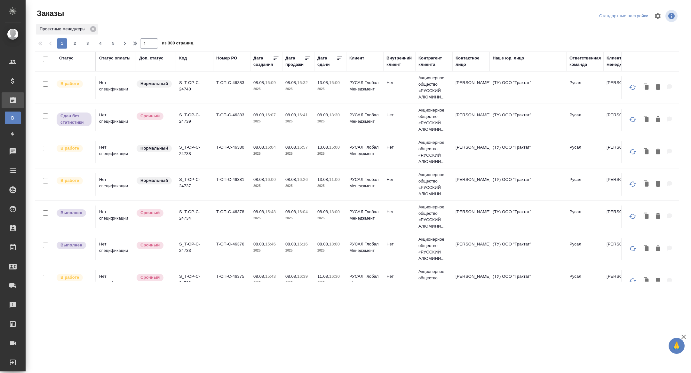
click at [324, 65] on div "Дата сдачи" at bounding box center [326, 61] width 19 height 13
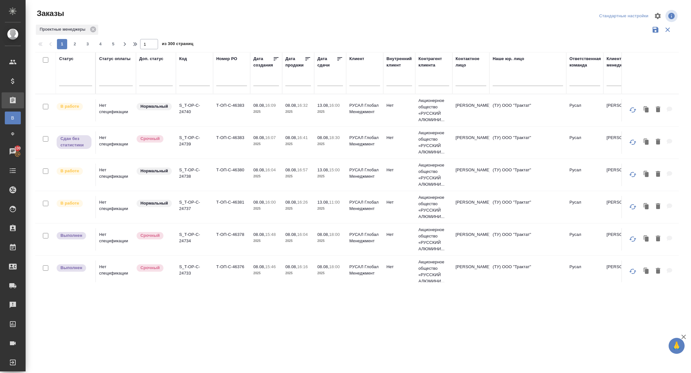
click at [326, 63] on div "Дата сдачи" at bounding box center [326, 62] width 19 height 13
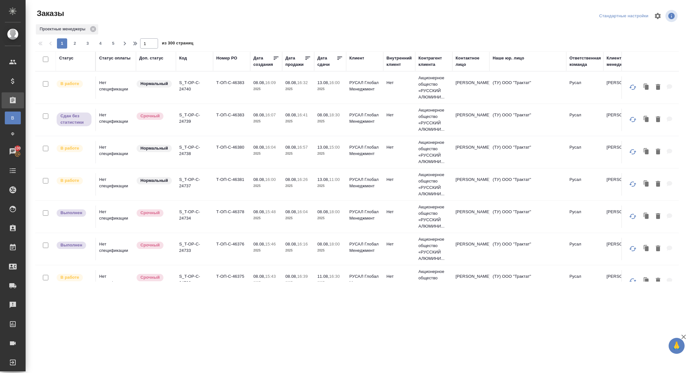
click at [341, 60] on icon at bounding box center [340, 58] width 6 height 6
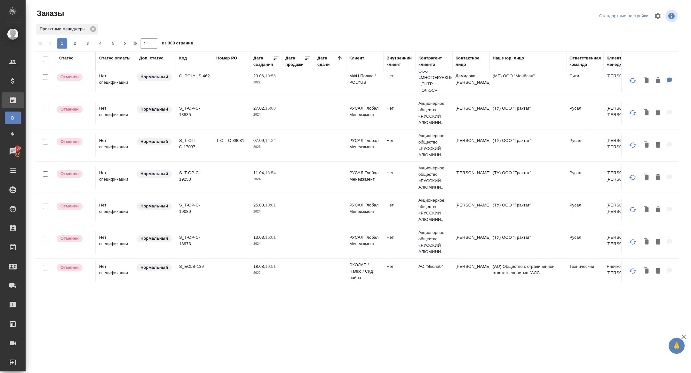
scroll to position [515, 0]
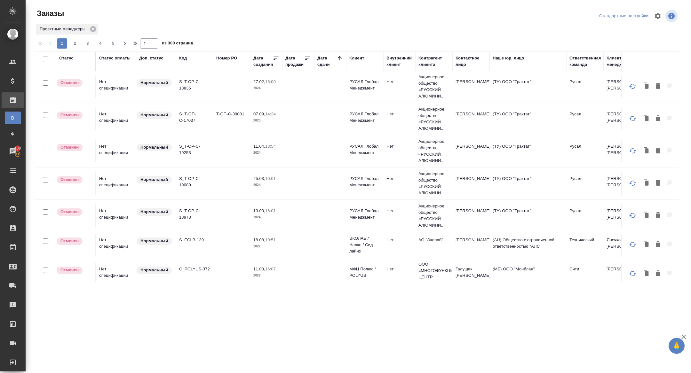
click at [321, 63] on div "Дата сдачи" at bounding box center [326, 61] width 19 height 13
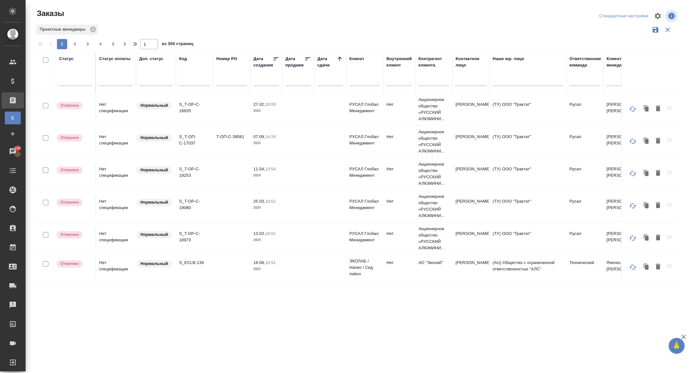
scroll to position [537, 0]
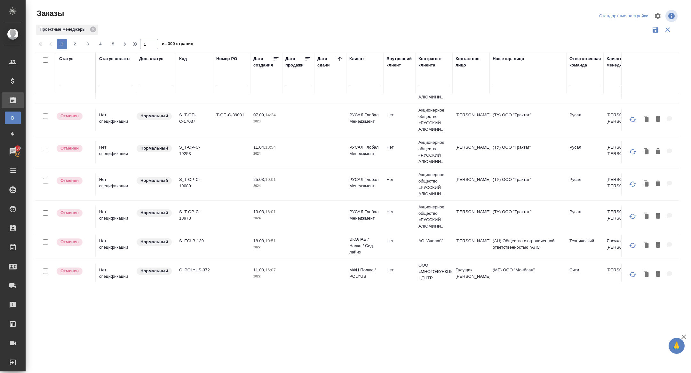
click at [329, 82] on input "text" at bounding box center [332, 80] width 22 height 9
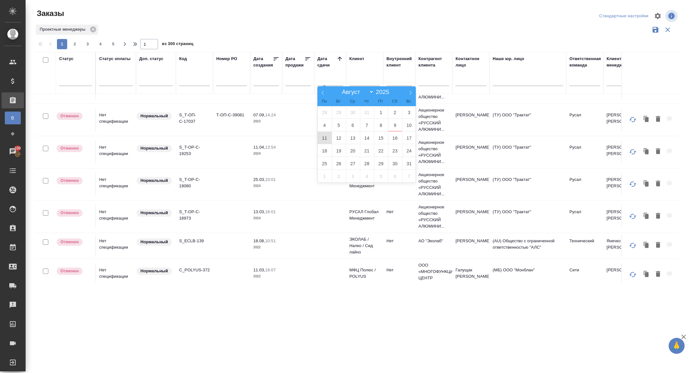
click at [328, 137] on span "11" at bounding box center [325, 138] width 14 height 12
type div "2025-08-10T21:00:00.000Z"
click at [338, 137] on span "12" at bounding box center [339, 138] width 14 height 12
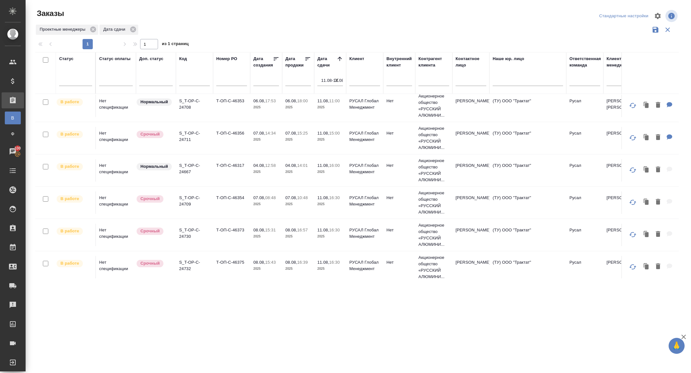
scroll to position [0, 0]
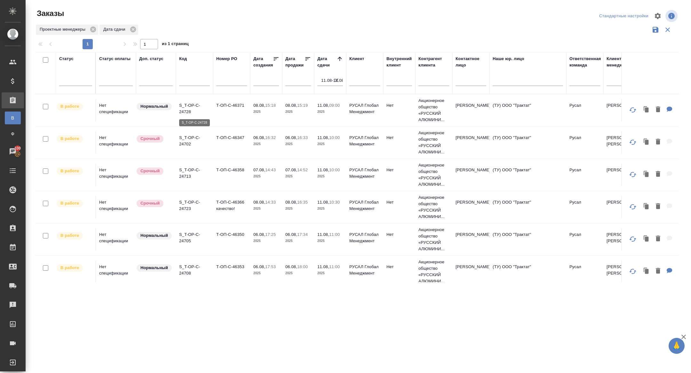
click at [189, 104] on p "S_T-OP-C-24728" at bounding box center [194, 108] width 31 height 13
click at [184, 100] on td "S_T-OP-C-24728" at bounding box center [194, 110] width 37 height 22
click at [187, 110] on p "S_T-OP-C-24728" at bounding box center [194, 108] width 31 height 13
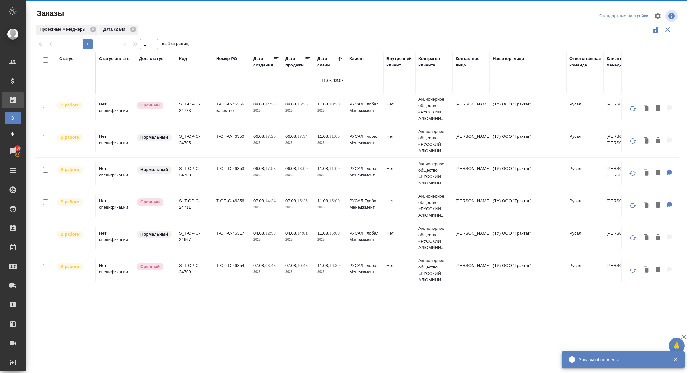
scroll to position [99, 0]
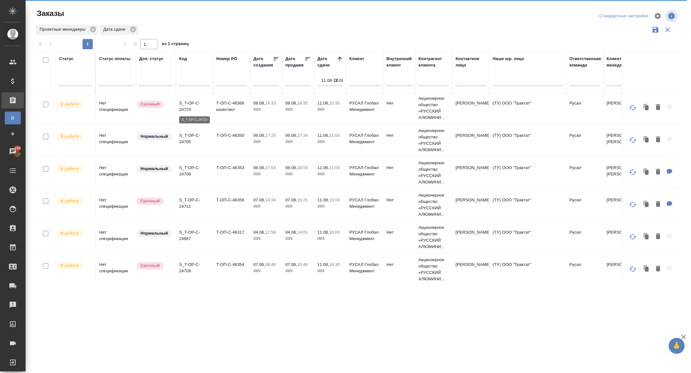
click at [188, 106] on p "S_T-OP-C-24723" at bounding box center [194, 106] width 31 height 13
click at [190, 139] on p "S_T-OP-C-24705" at bounding box center [194, 138] width 31 height 13
click at [189, 174] on p "S_T-OP-C-24708" at bounding box center [194, 171] width 31 height 13
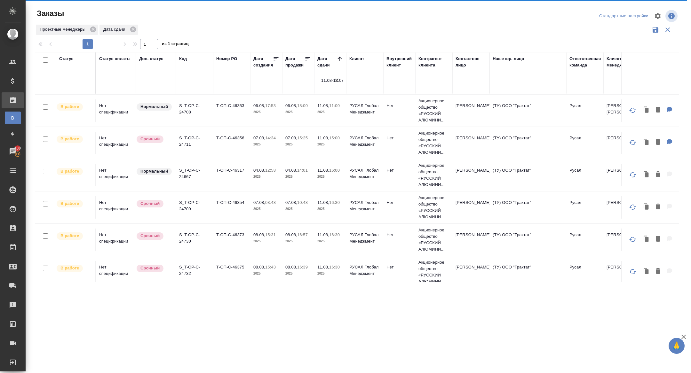
scroll to position [166, 0]
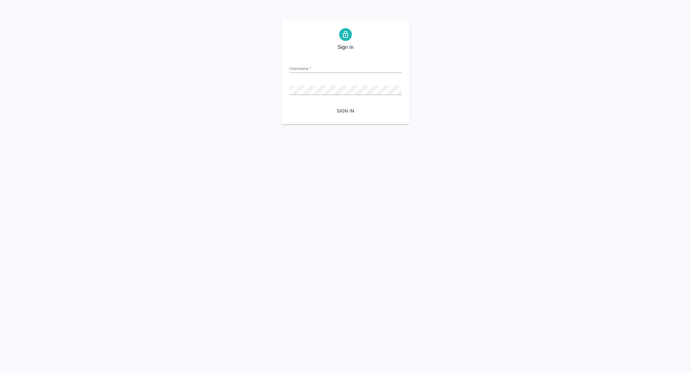
type input "[PERSON_NAME][EMAIL_ADDRESS][PERSON_NAME][DOMAIN_NAME]"
click at [344, 105] on button "Sign in" at bounding box center [345, 111] width 113 height 12
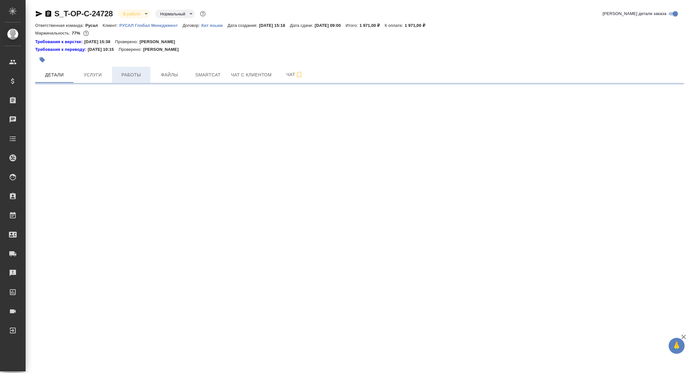
click at [137, 71] on span "Работы" at bounding box center [131, 75] width 31 height 8
select select "RU"
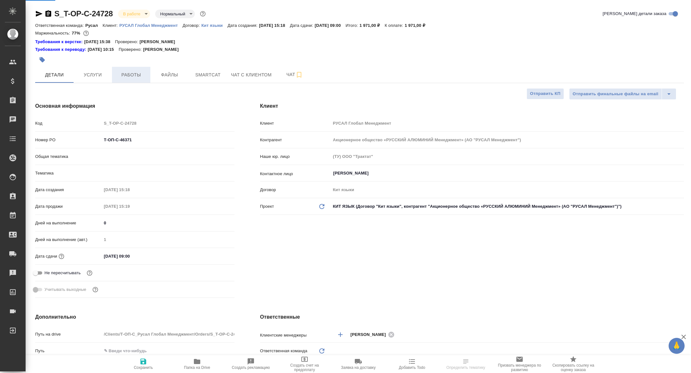
type textarea "x"
type input "Русал"
type textarea "x"
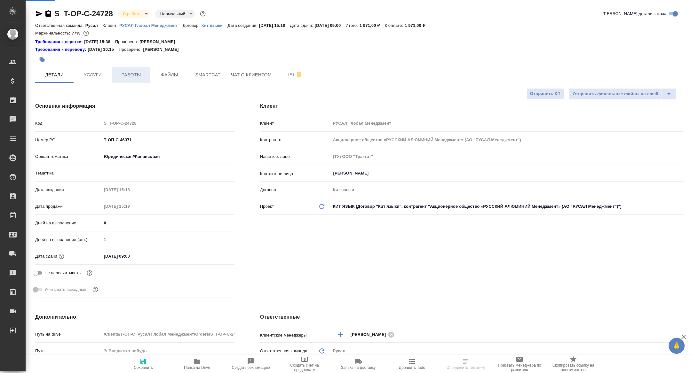
type textarea "x"
type input "Журавлева [PERSON_NAME]"
type input "Хрусталёва Дарья"
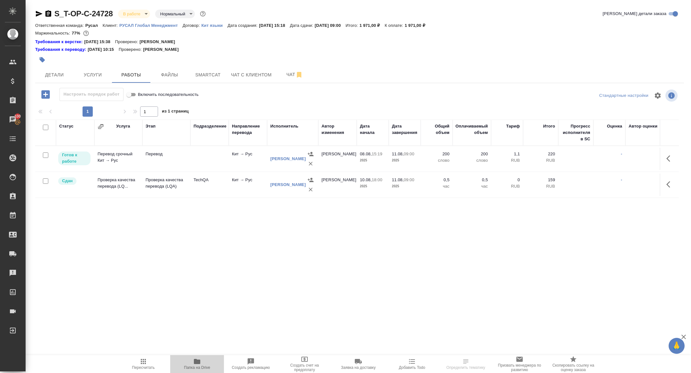
click at [185, 362] on span "Папка на Drive" at bounding box center [197, 364] width 46 height 12
click at [54, 69] on button "Детали" at bounding box center [54, 75] width 38 height 16
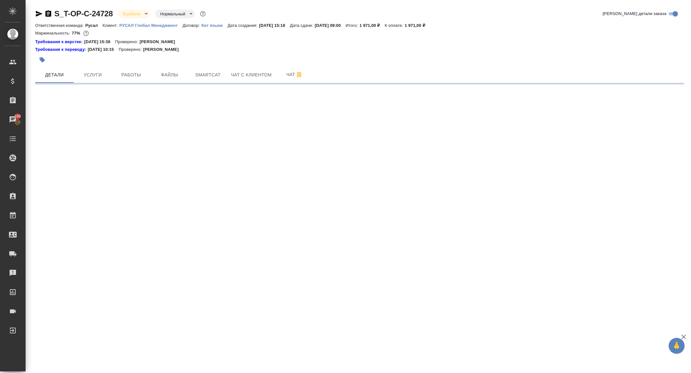
select select "RU"
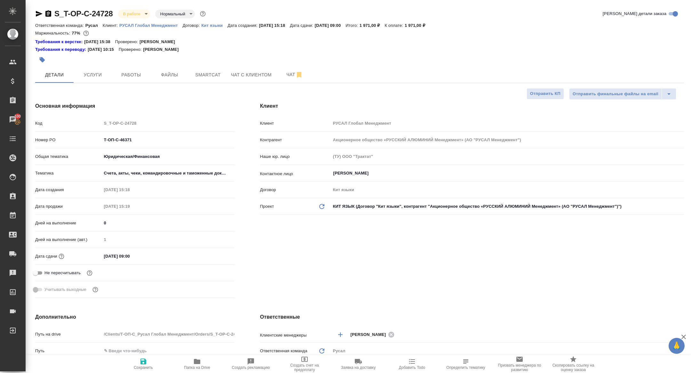
type textarea "x"
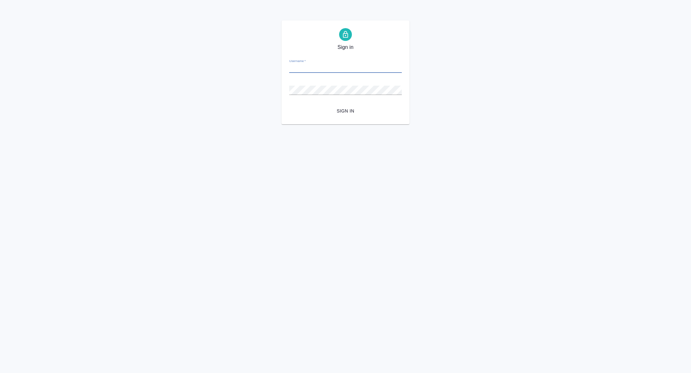
click at [305, 73] on form "Username   * Password   * urlPath   * /Order/6895eb2d519e3a5fb208a215/ Sign in" at bounding box center [345, 85] width 113 height 63
click at [305, 71] on input "Username   *" at bounding box center [345, 68] width 113 height 9
type input "alexandra.zhuravleva@awatera.com"
click at [349, 111] on span "Sign in" at bounding box center [345, 111] width 102 height 8
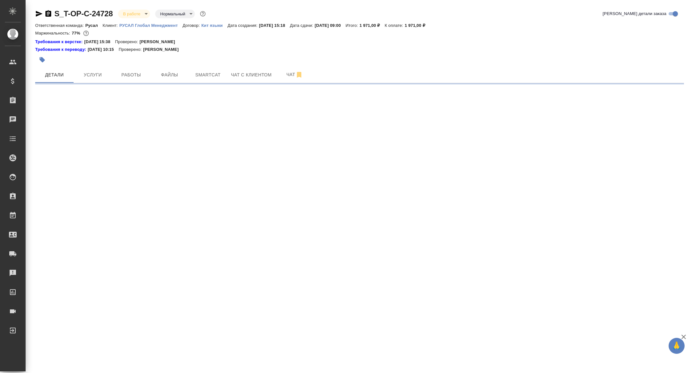
select select "RU"
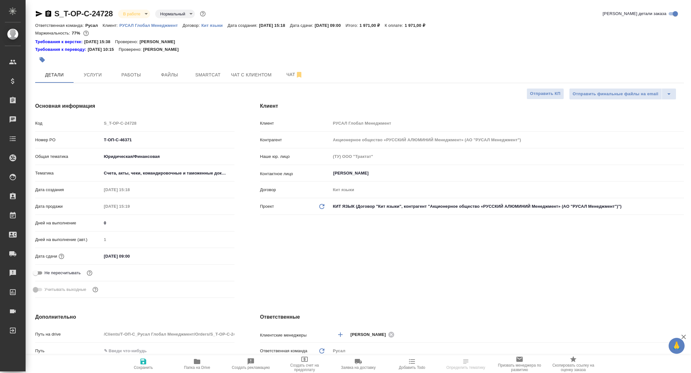
type textarea "x"
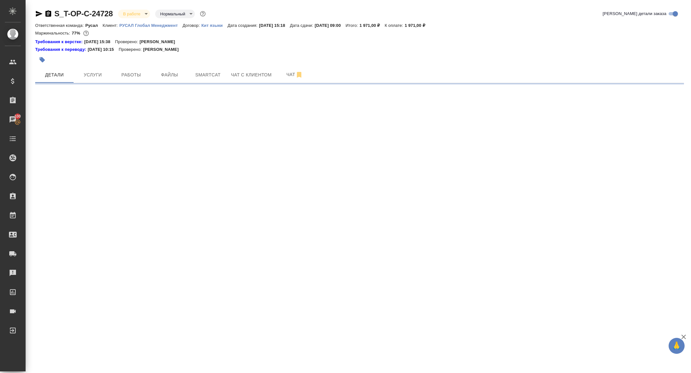
select select "RU"
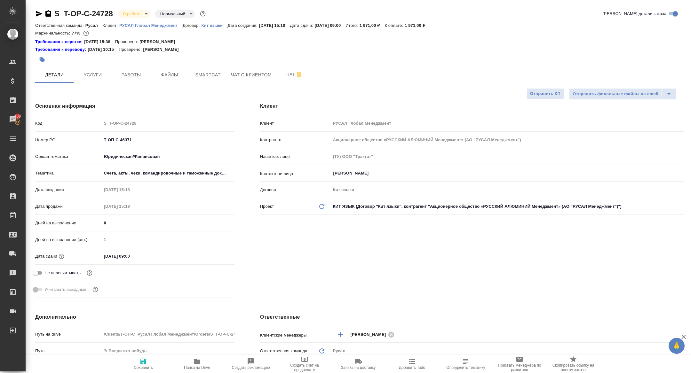
type textarea "x"
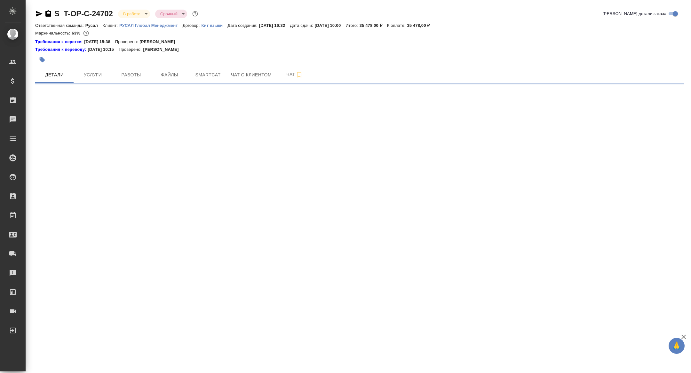
select select "RU"
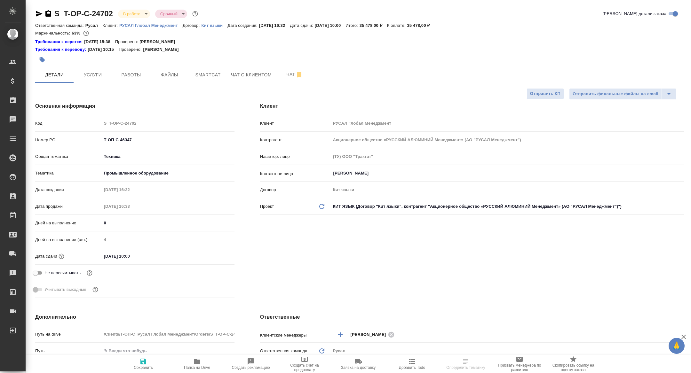
type textarea "x"
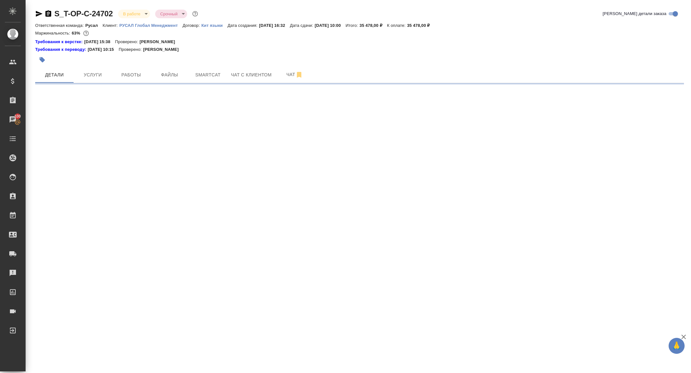
select select "RU"
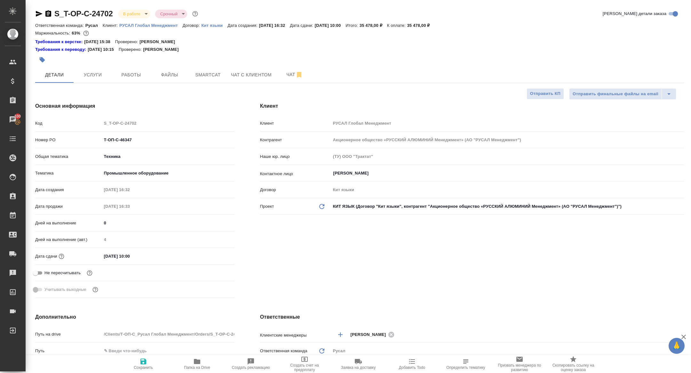
type textarea "x"
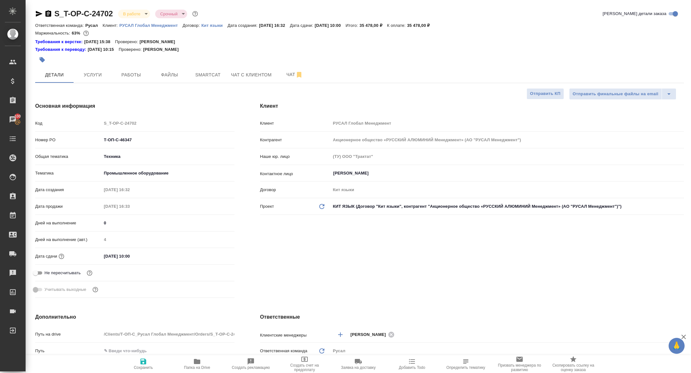
type textarea "x"
click at [137, 75] on span "Работы" at bounding box center [131, 75] width 31 height 8
type textarea "x"
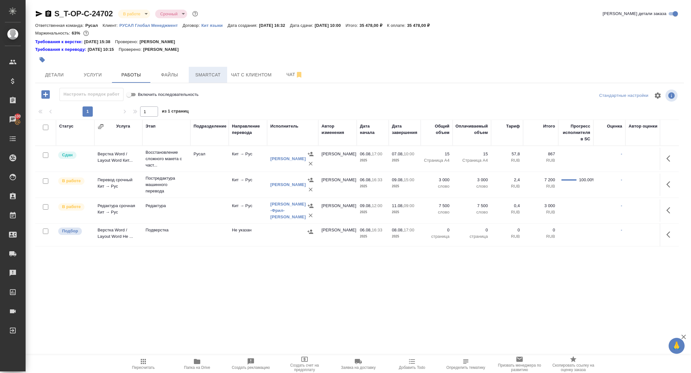
click at [209, 78] on span "Smartcat" at bounding box center [208, 75] width 31 height 8
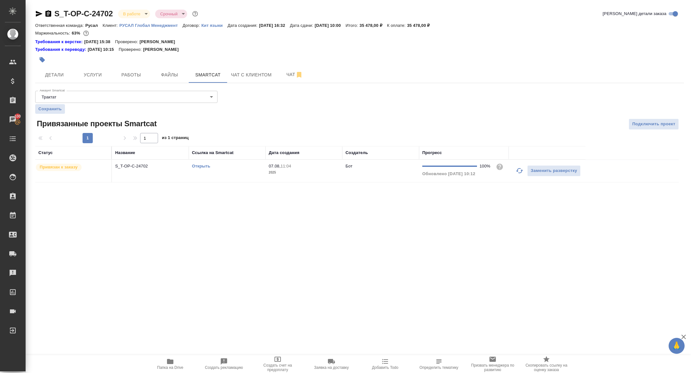
click at [200, 165] on link "Открыть" at bounding box center [201, 166] width 18 height 5
click at [37, 14] on icon "button" at bounding box center [39, 14] width 8 height 8
click at [60, 70] on button "Детали" at bounding box center [54, 75] width 38 height 16
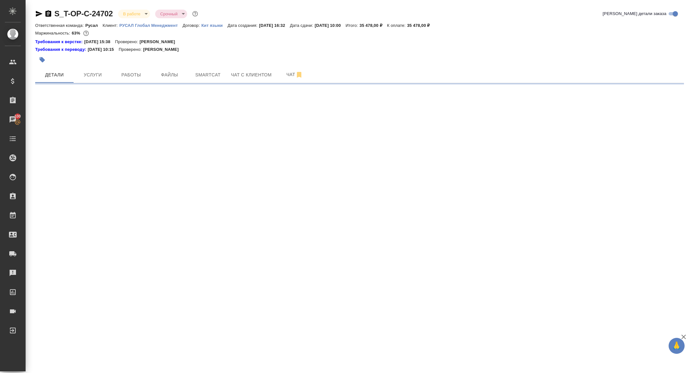
select select "RU"
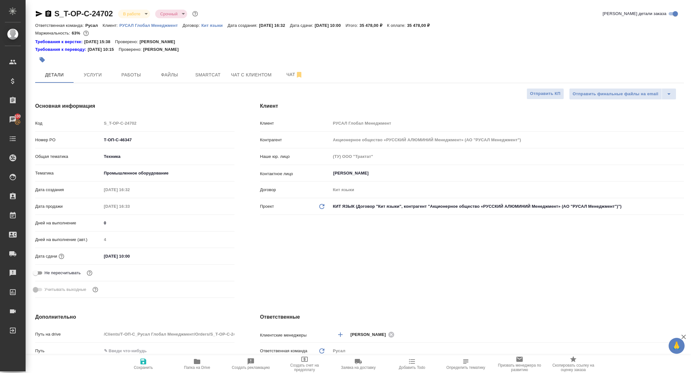
type textarea "x"
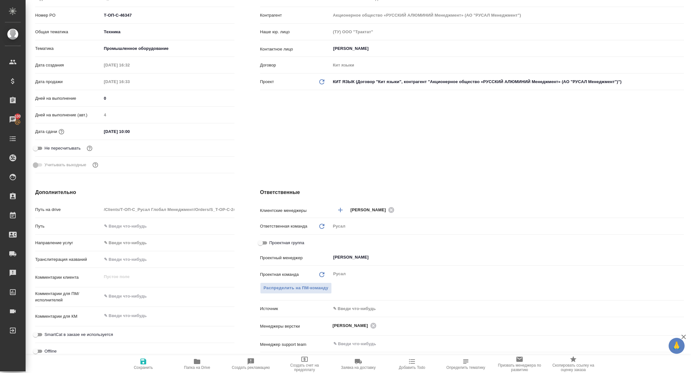
scroll to position [147, 0]
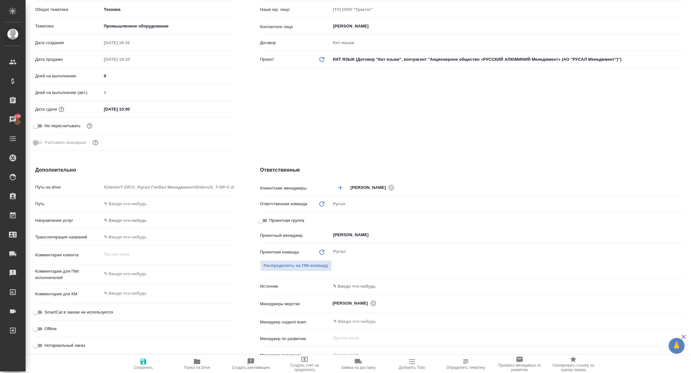
click at [261, 221] on input "Проектная группа" at bounding box center [260, 221] width 23 height 8
checkbox input "true"
type textarea "x"
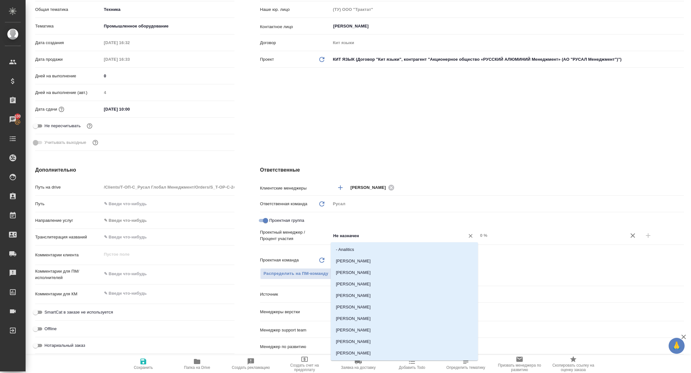
click at [365, 236] on input "Не назначен" at bounding box center [394, 236] width 122 height 8
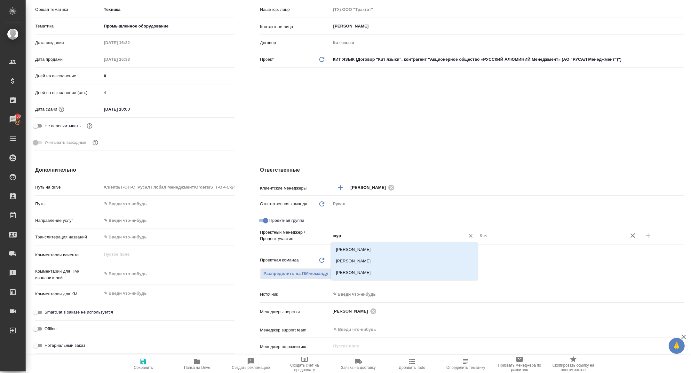
type input "жура"
click at [383, 258] on li "[PERSON_NAME]" at bounding box center [404, 262] width 147 height 12
type textarea "x"
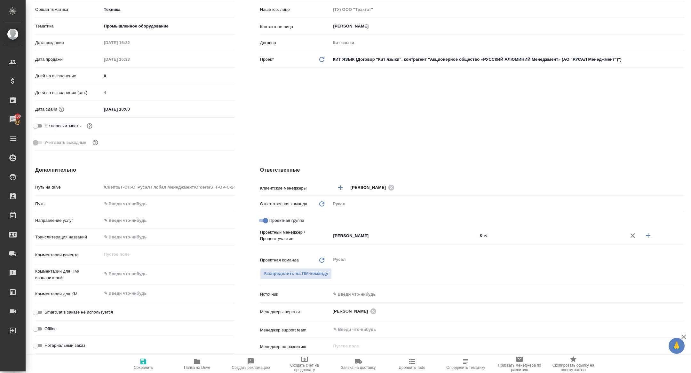
click at [652, 242] on div at bounding box center [654, 235] width 59 height 15
drag, startPoint x: 649, startPoint y: 236, endPoint x: 503, endPoint y: 253, distance: 147.2
click at [649, 236] on icon "button" at bounding box center [648, 236] width 8 height 8
type textarea "x"
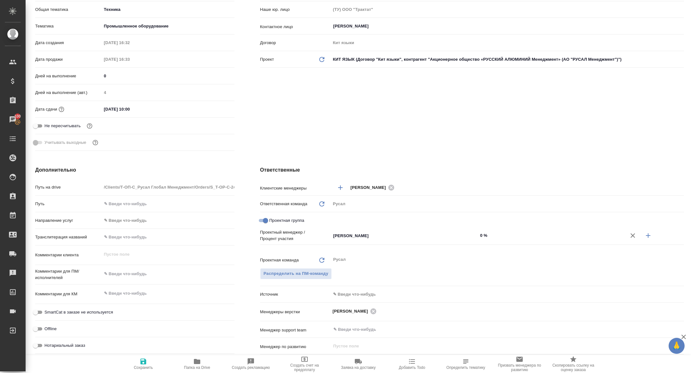
type textarea "x"
click at [369, 254] on div "Проектный менеджер / Процент участия Журавлева Александра ​ 0 % Не назначен ​ 0…" at bounding box center [472, 243] width 424 height 28
click at [366, 249] on input "Не назначен" at bounding box center [394, 246] width 122 height 8
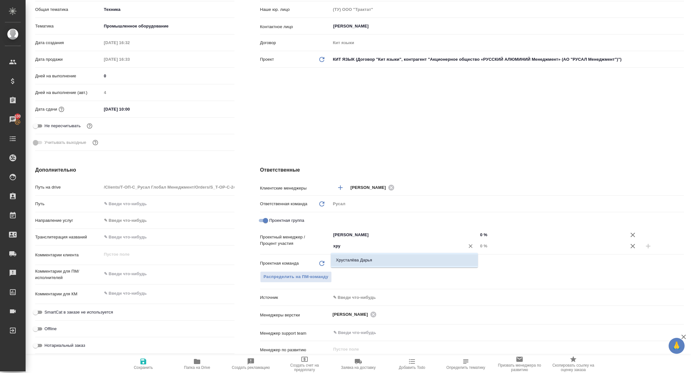
type input "хрус"
click at [375, 261] on li "Хрусталёва Дарья" at bounding box center [404, 261] width 147 height 12
type textarea "x"
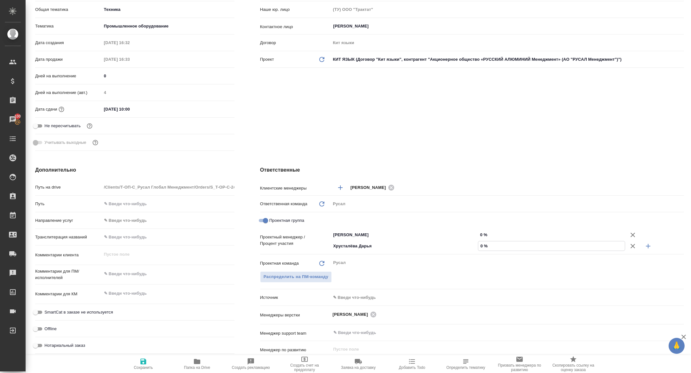
click at [481, 246] on input "0 %" at bounding box center [551, 246] width 147 height 9
type textarea "x"
type input "20 %"
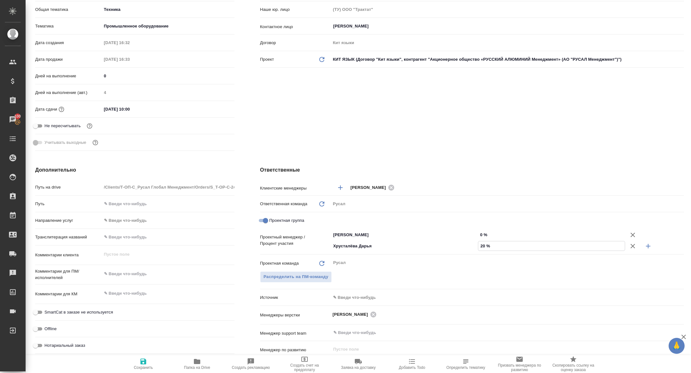
click at [480, 231] on input "0 %" at bounding box center [551, 234] width 147 height 9
type input "80 %"
type textarea "x"
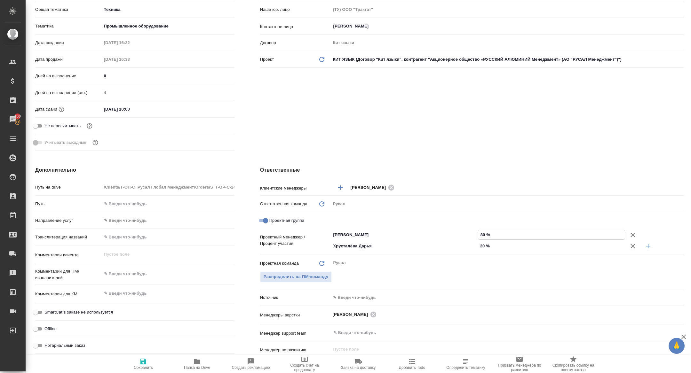
type input "80 %"
click at [134, 367] on span "Сохранить" at bounding box center [143, 368] width 19 height 4
type textarea "x"
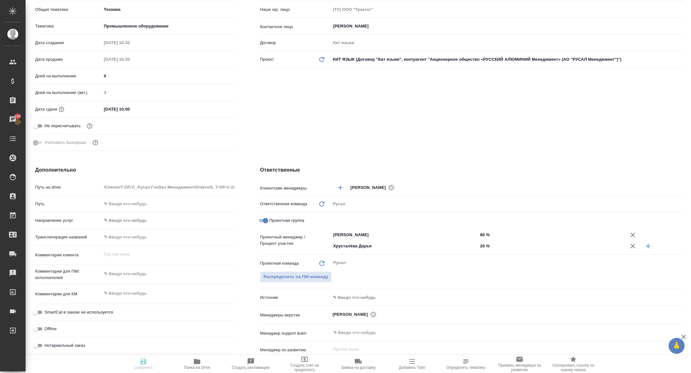
scroll to position [0, 0]
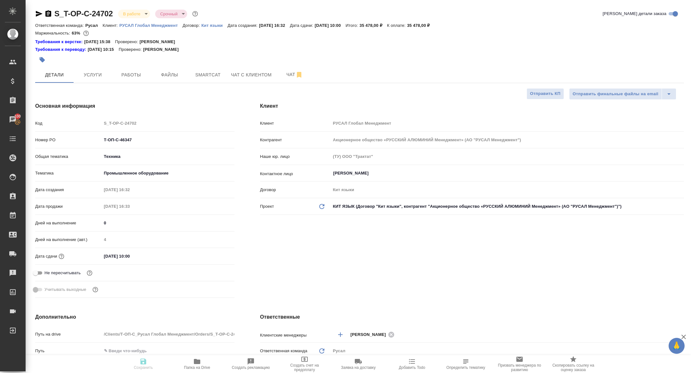
type textarea "x"
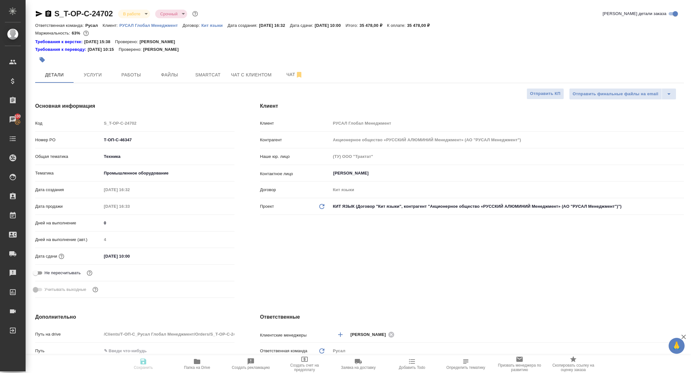
type textarea "x"
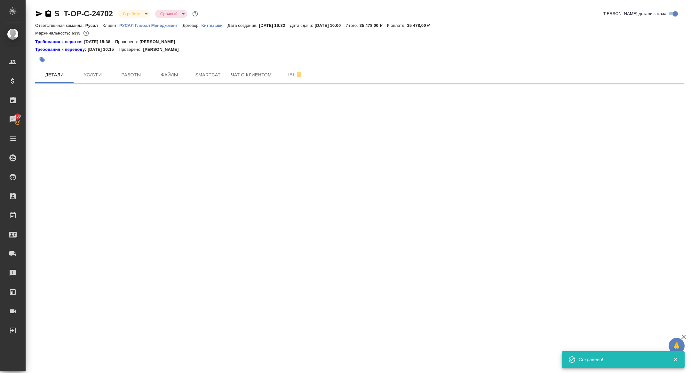
select select "RU"
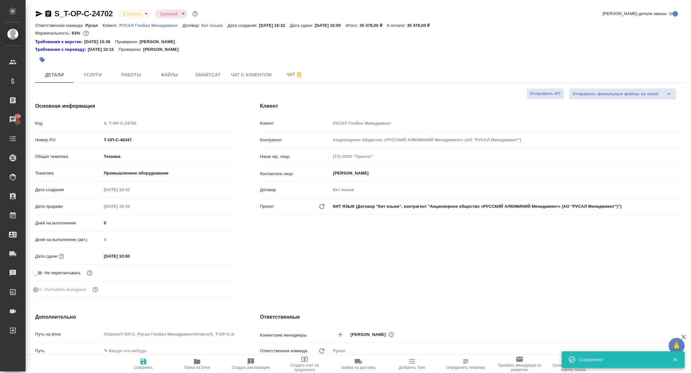
type textarea "x"
click at [137, 75] on span "Работы" at bounding box center [131, 75] width 31 height 8
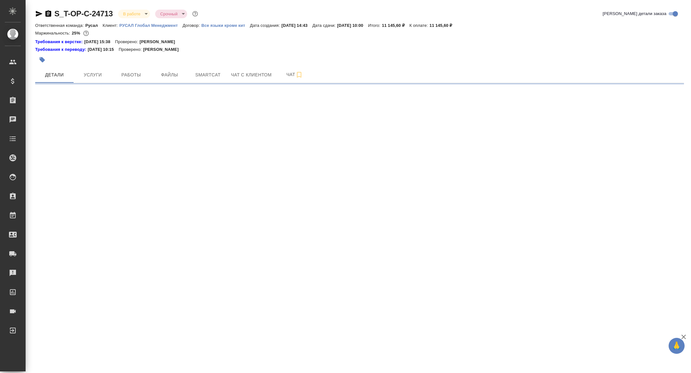
select select "RU"
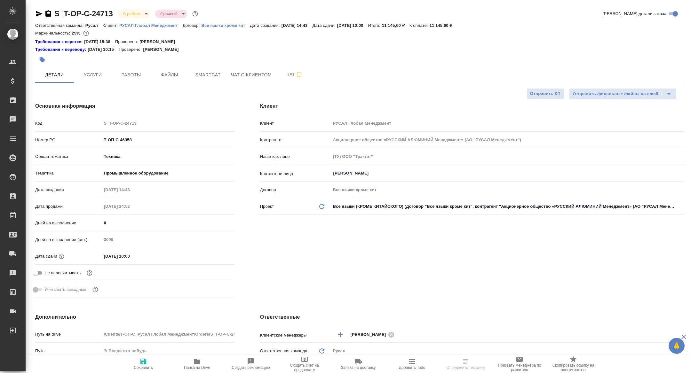
type textarea "x"
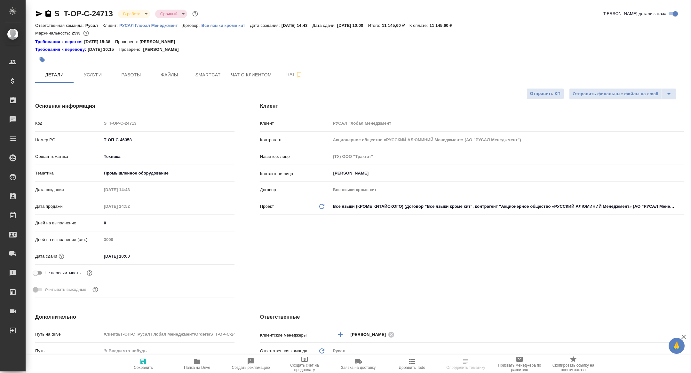
type textarea "x"
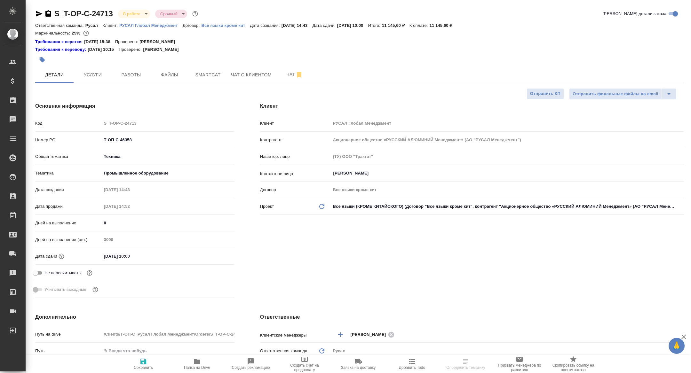
type textarea "x"
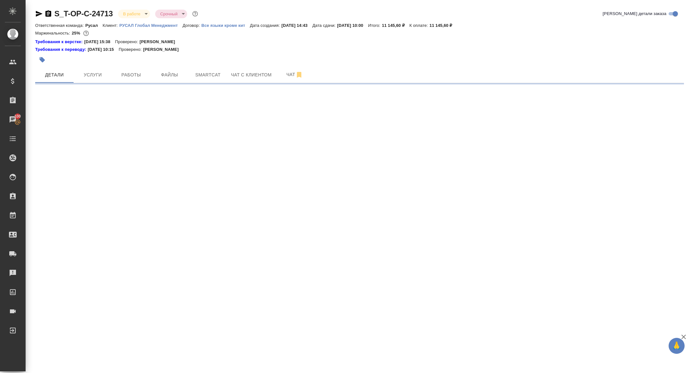
select select "RU"
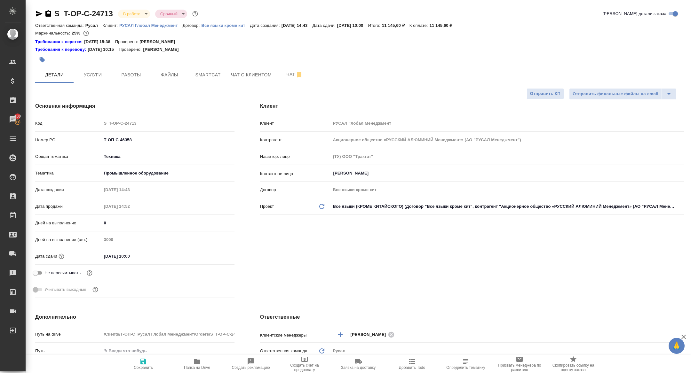
type textarea "x"
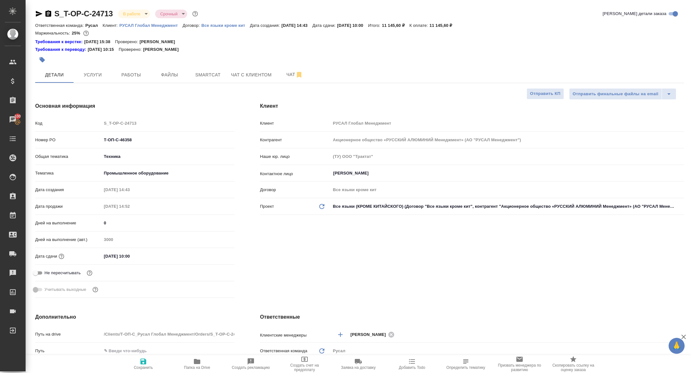
type textarea "x"
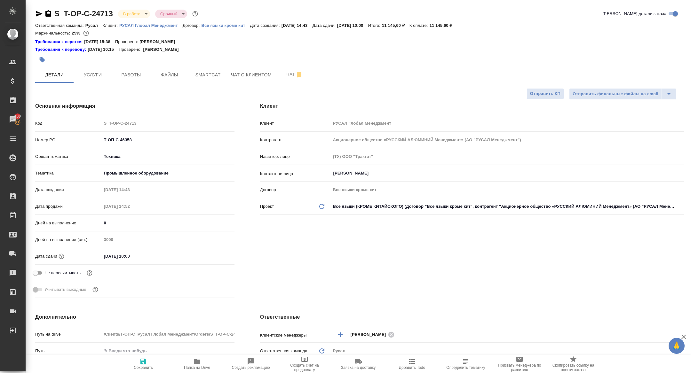
type textarea "x"
click at [140, 69] on button "Работы" at bounding box center [131, 75] width 38 height 16
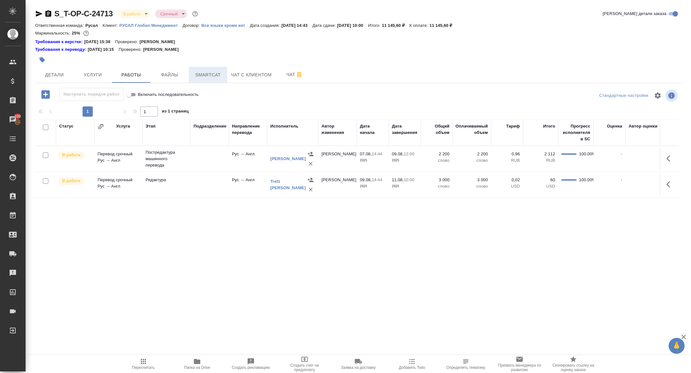
click at [203, 76] on span "Smartcat" at bounding box center [208, 75] width 31 height 8
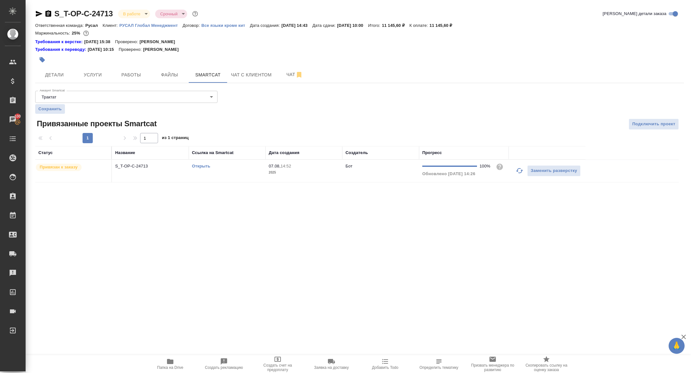
click at [204, 164] on link "Открыть" at bounding box center [201, 166] width 18 height 5
click at [37, 16] on icon "button" at bounding box center [39, 14] width 7 height 6
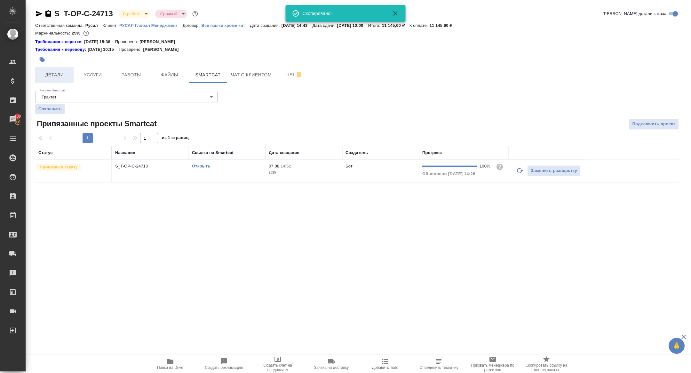
click at [53, 69] on button "Детали" at bounding box center [54, 75] width 38 height 16
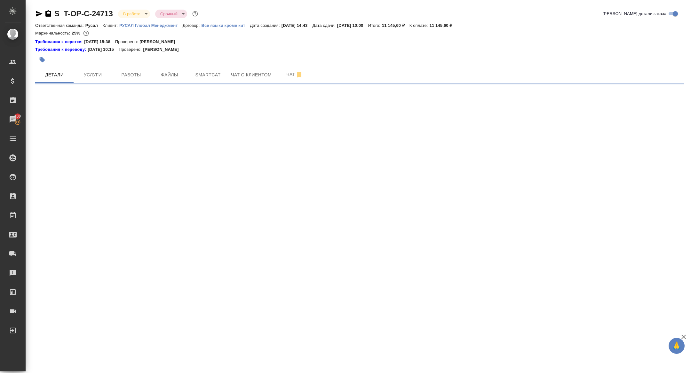
select select "RU"
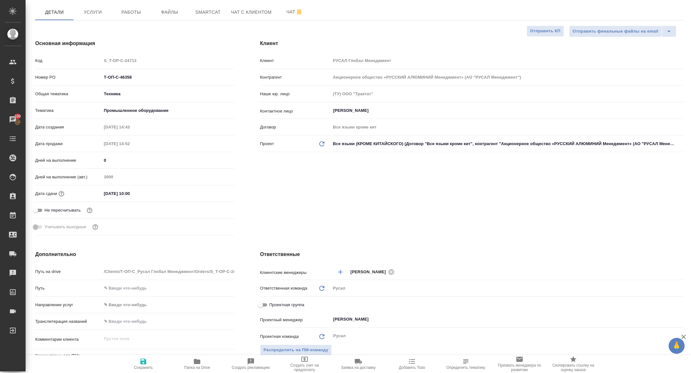
type textarea "x"
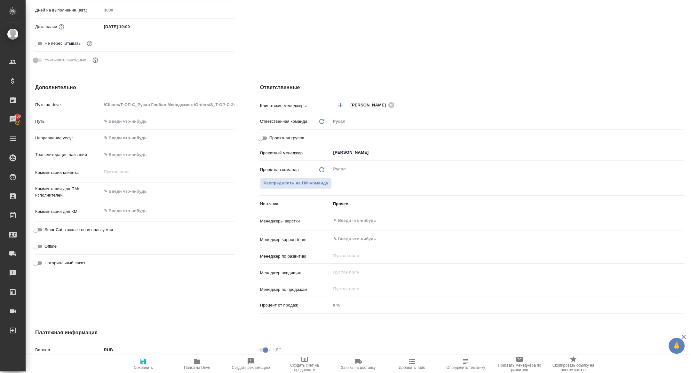
scroll to position [242, 0]
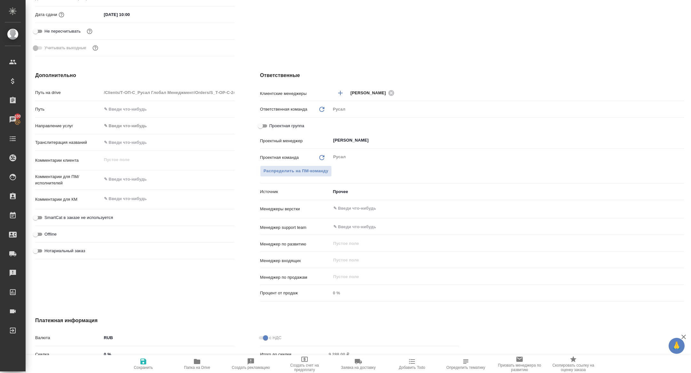
click at [262, 130] on div "Проектная группа" at bounding box center [472, 125] width 424 height 11
click at [259, 124] on input "Проектная группа" at bounding box center [260, 126] width 23 height 8
checkbox input "true"
type textarea "x"
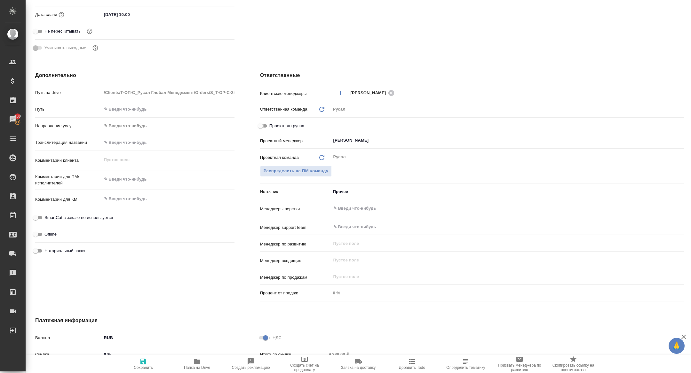
type textarea "x"
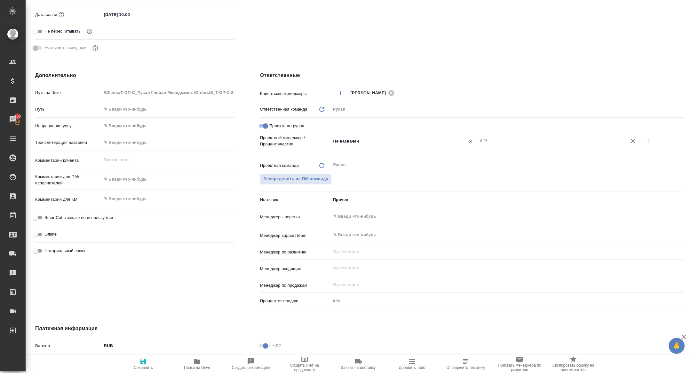
click at [371, 137] on input "Не назначен" at bounding box center [394, 141] width 122 height 8
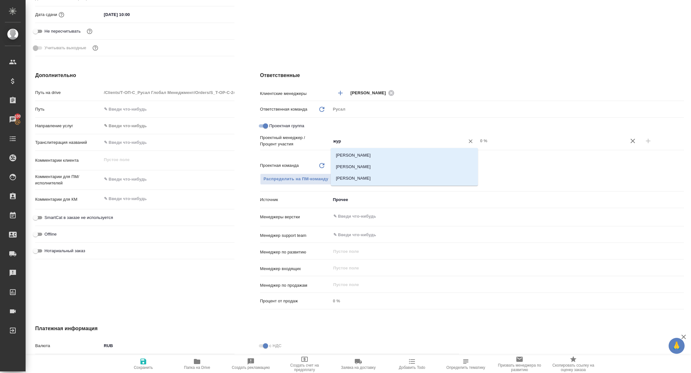
type input "жура"
click at [389, 166] on li "[PERSON_NAME]" at bounding box center [404, 167] width 147 height 12
type textarea "x"
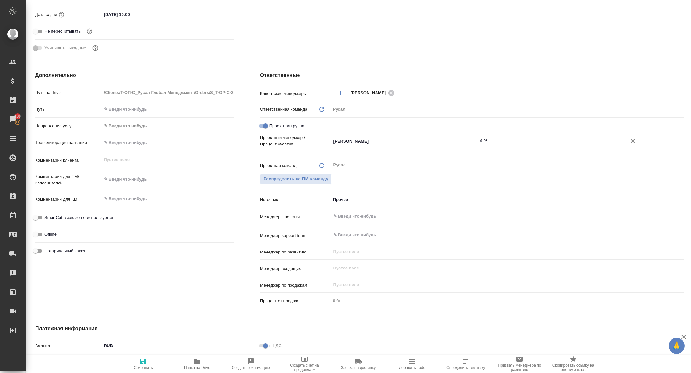
click at [649, 139] on icon "button" at bounding box center [648, 141] width 8 height 8
type textarea "x"
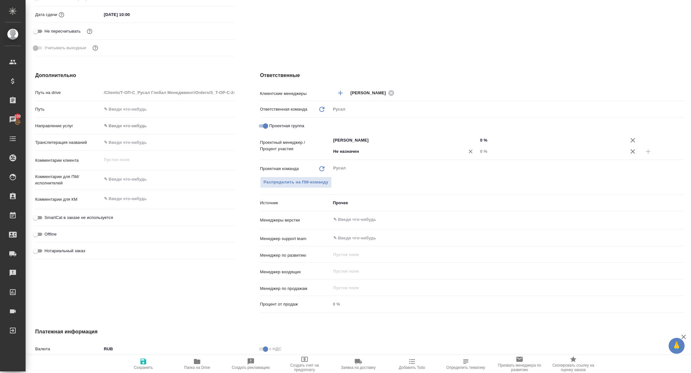
click at [389, 153] on input "Не назначен" at bounding box center [394, 152] width 122 height 8
type input "хрус"
click at [392, 168] on li "Хрусталёва Дарья" at bounding box center [404, 166] width 147 height 12
type textarea "x"
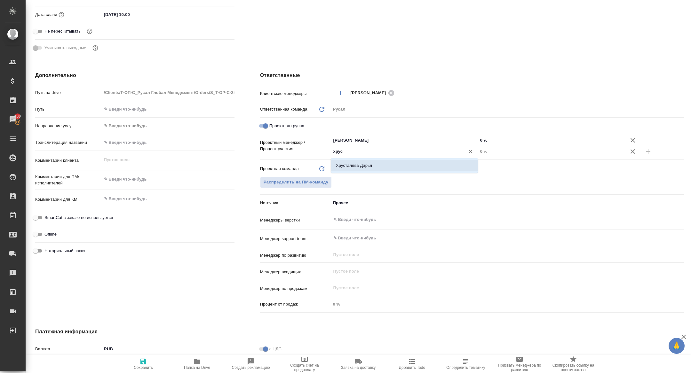
type textarea "x"
click at [479, 151] on input "0 %" at bounding box center [551, 151] width 147 height 9
type textarea "x"
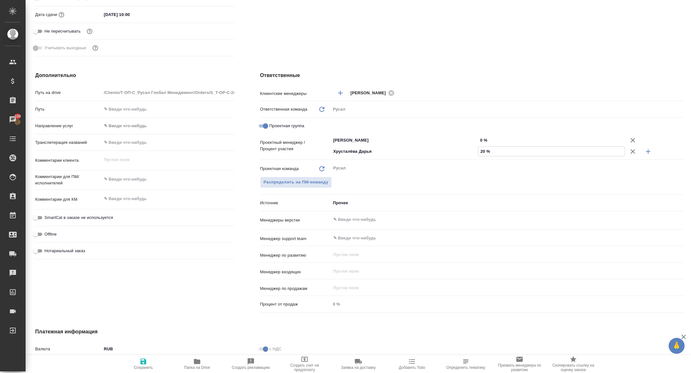
type input "20 %"
drag, startPoint x: 480, startPoint y: 137, endPoint x: 480, endPoint y: 175, distance: 37.7
click at [480, 137] on input "0 %" at bounding box center [551, 140] width 147 height 9
type textarea "x"
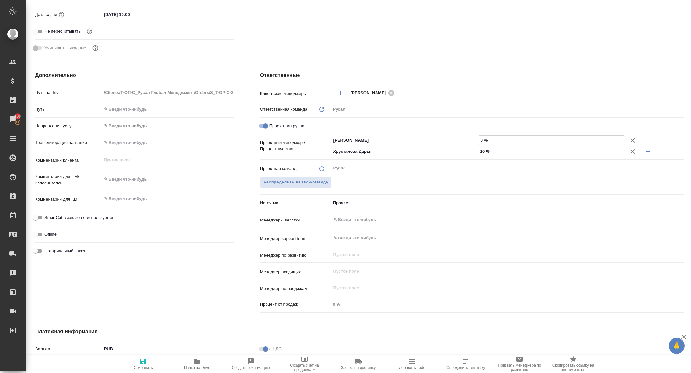
type textarea "x"
type input "80 %"
click at [139, 364] on span "Сохранить" at bounding box center [143, 364] width 46 height 12
type textarea "x"
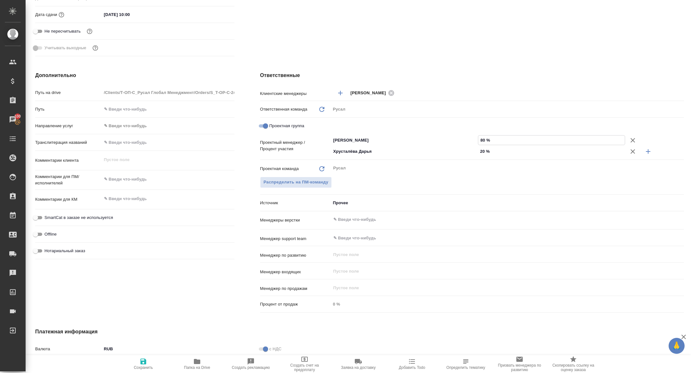
type textarea "x"
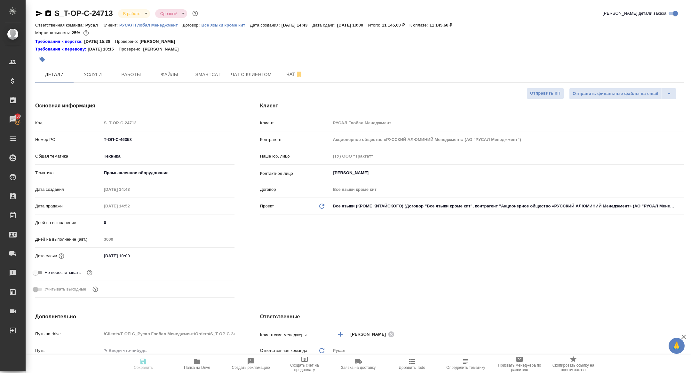
type textarea "x"
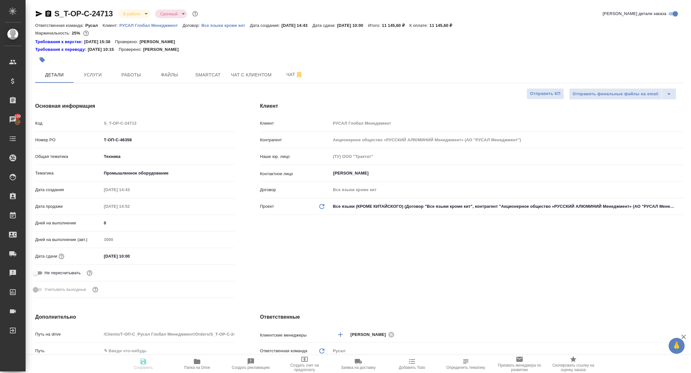
type textarea "x"
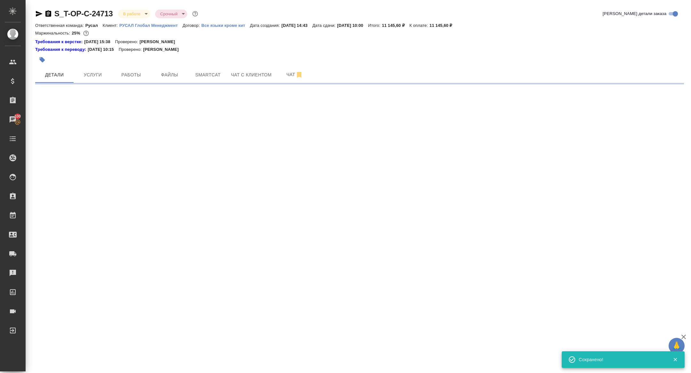
select select "RU"
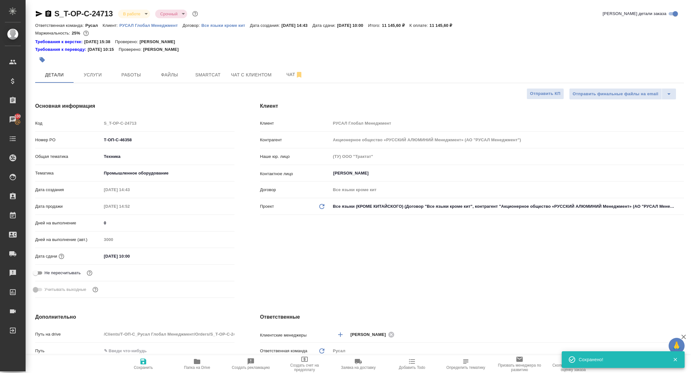
type textarea "x"
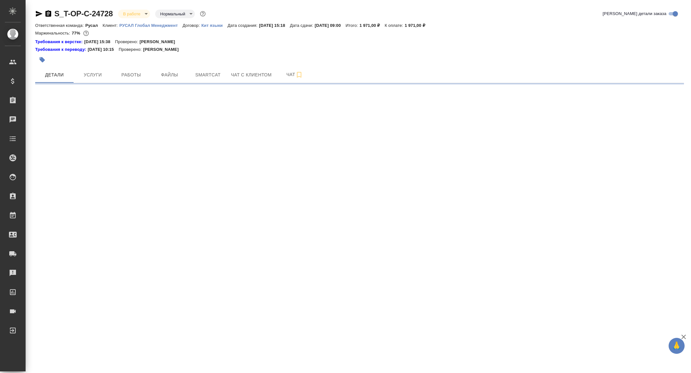
click at [38, 14] on icon "button" at bounding box center [39, 14] width 7 height 6
select select "RU"
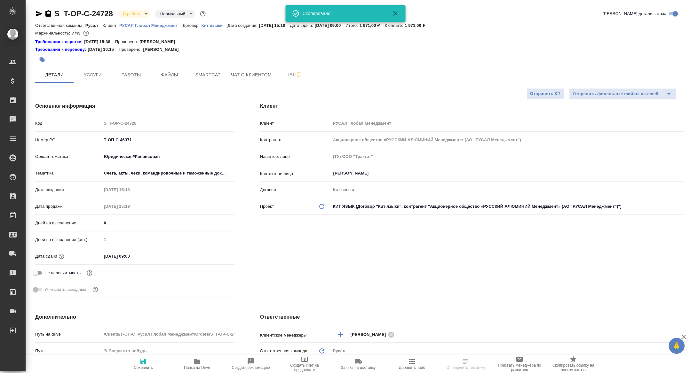
type textarea "x"
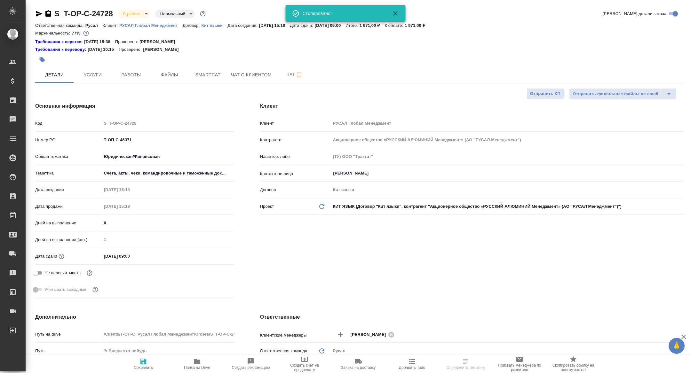
type textarea "x"
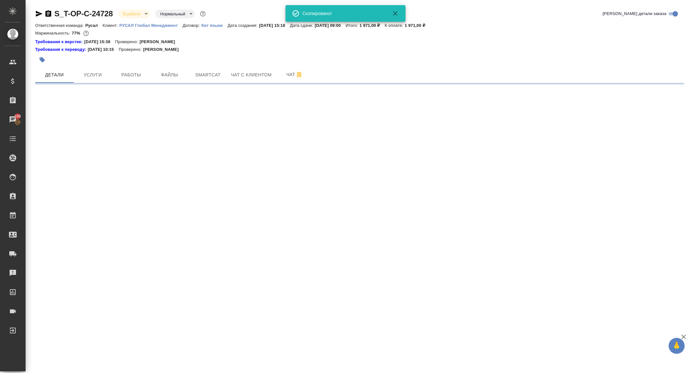
select select "RU"
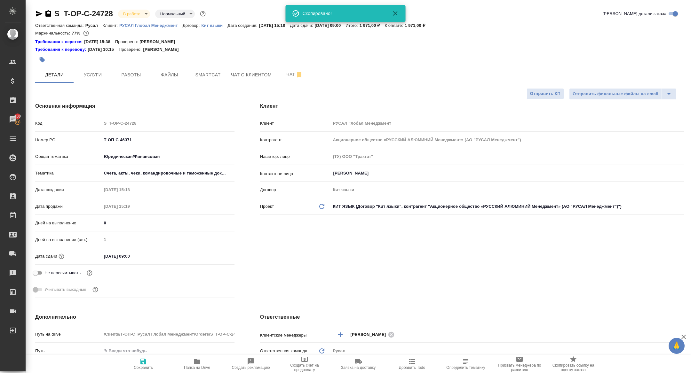
type textarea "x"
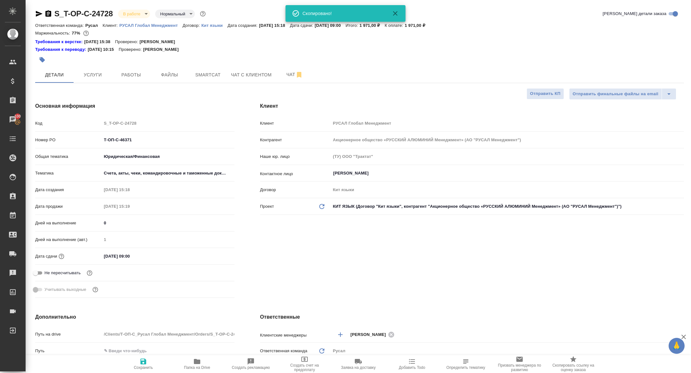
type textarea "x"
click at [38, 14] on icon "button" at bounding box center [39, 14] width 8 height 8
type textarea "x"
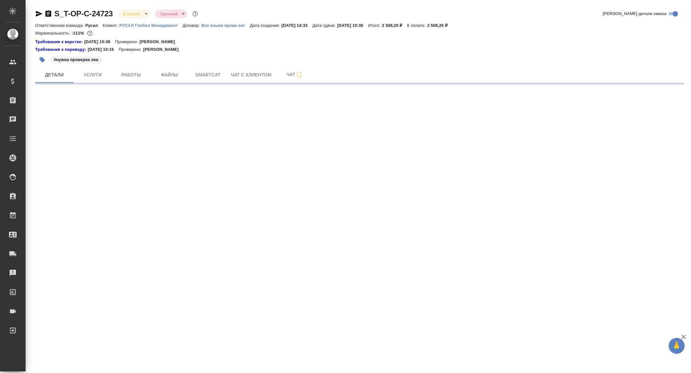
select select "RU"
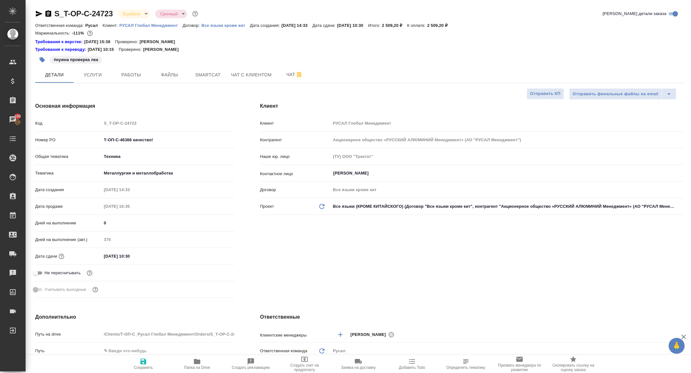
type textarea "x"
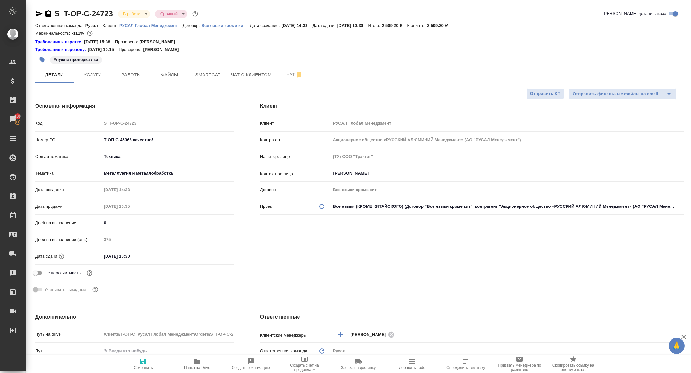
type textarea "x"
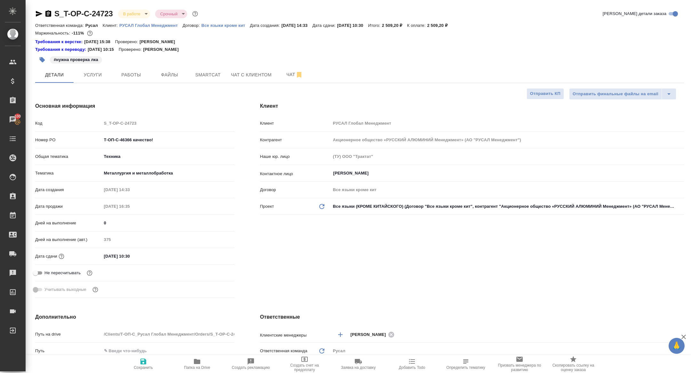
type textarea "x"
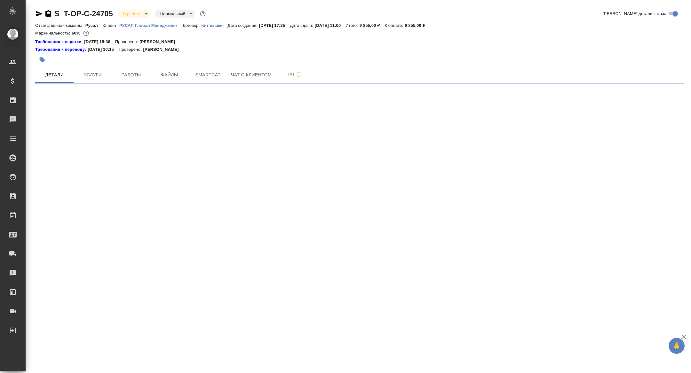
select select "RU"
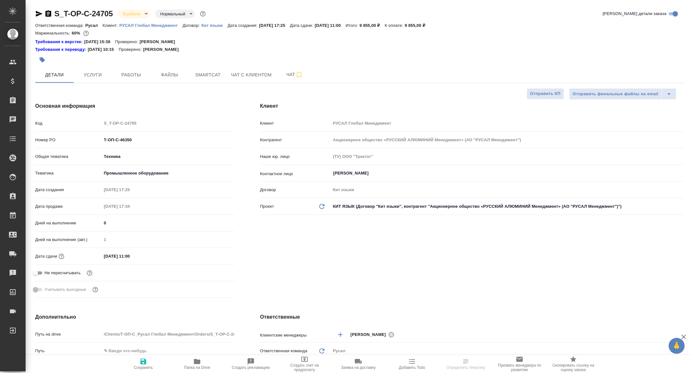
type textarea "x"
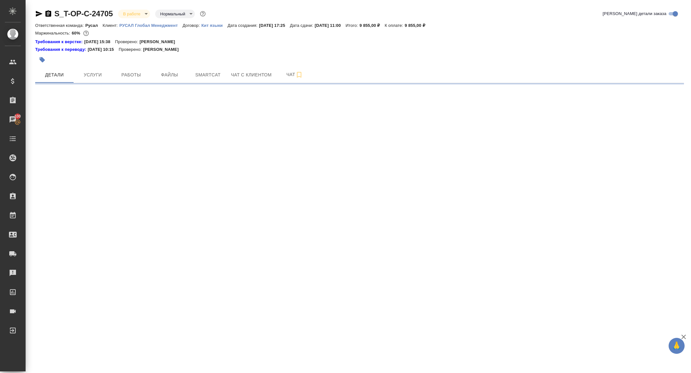
select select "RU"
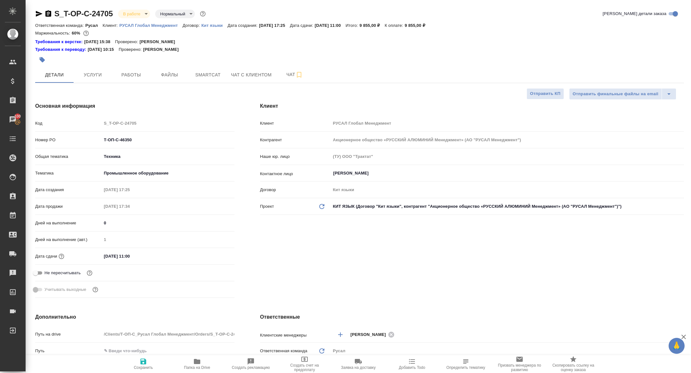
type textarea "x"
click at [129, 78] on span "Работы" at bounding box center [131, 75] width 31 height 8
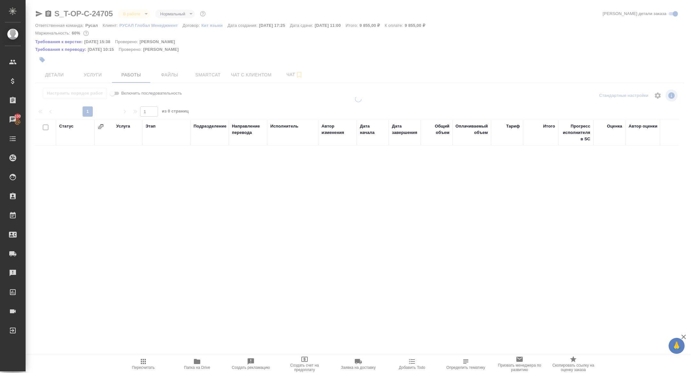
click at [54, 75] on div at bounding box center [358, 140] width 665 height 280
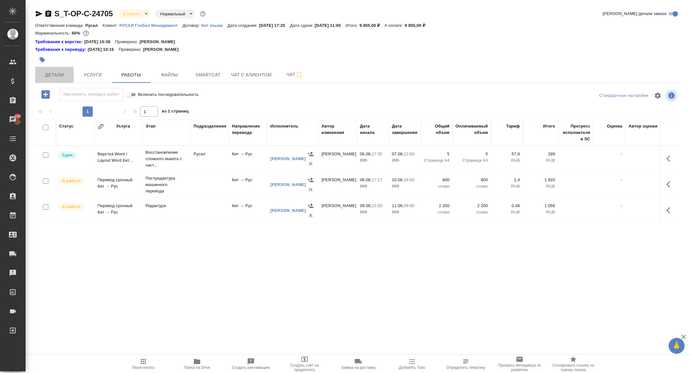
click at [54, 75] on span "Детали" at bounding box center [54, 75] width 31 height 8
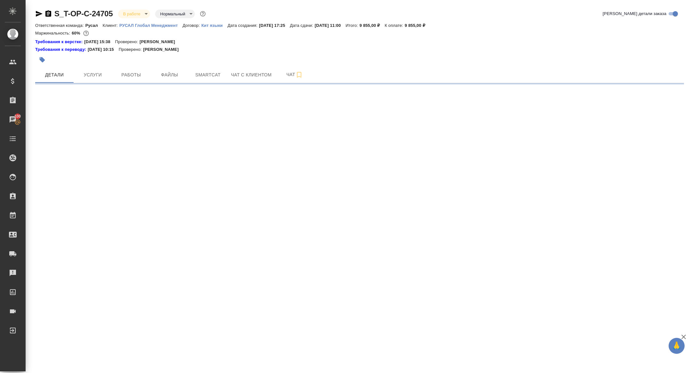
select select "RU"
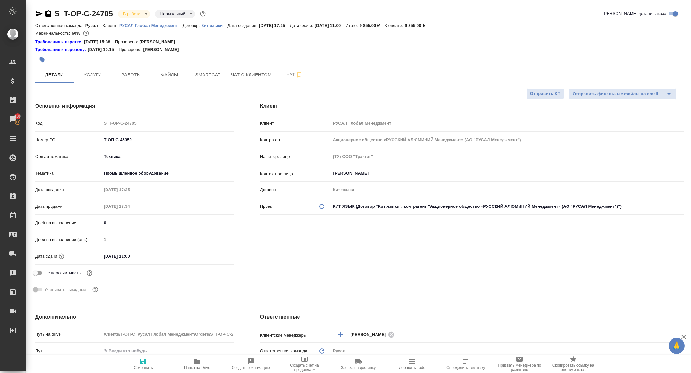
type textarea "x"
click at [143, 78] on span "Работы" at bounding box center [131, 75] width 31 height 8
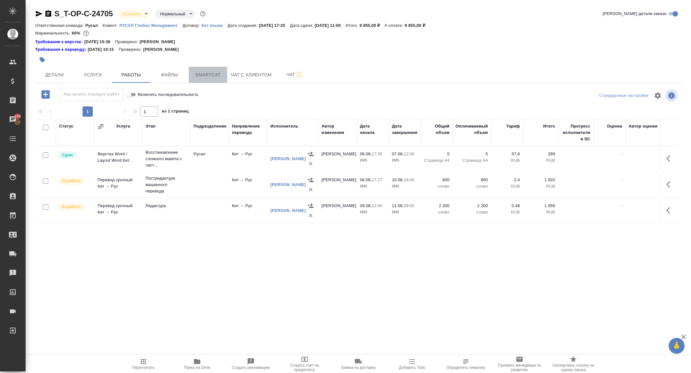
click at [203, 78] on span "Smartcat" at bounding box center [208, 75] width 31 height 8
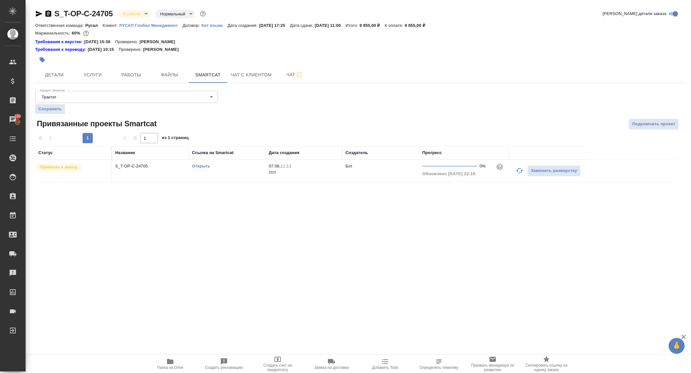
click at [197, 165] on link "Открыть" at bounding box center [201, 166] width 18 height 5
click at [132, 74] on span "Работы" at bounding box center [131, 75] width 31 height 8
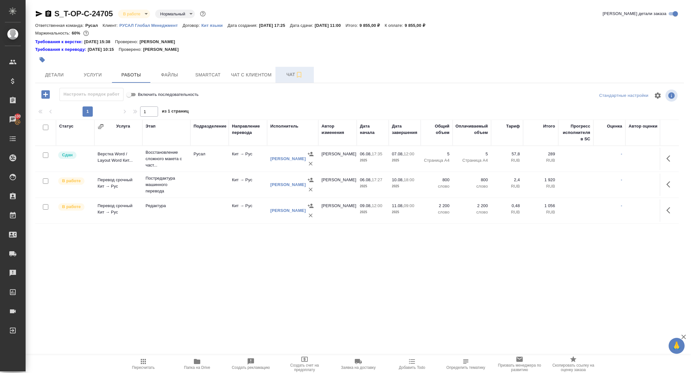
click at [284, 76] on span "Чат" at bounding box center [294, 75] width 31 height 8
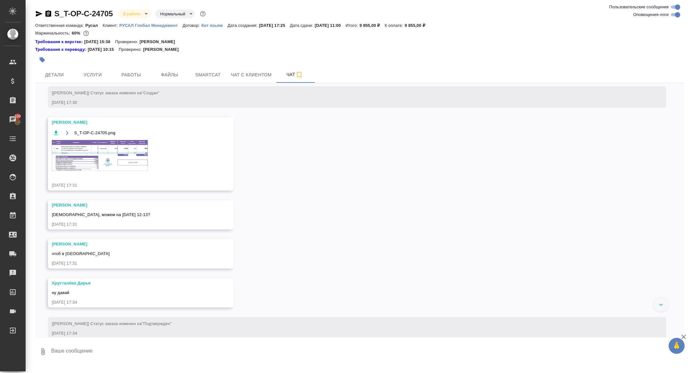
scroll to position [96, 0]
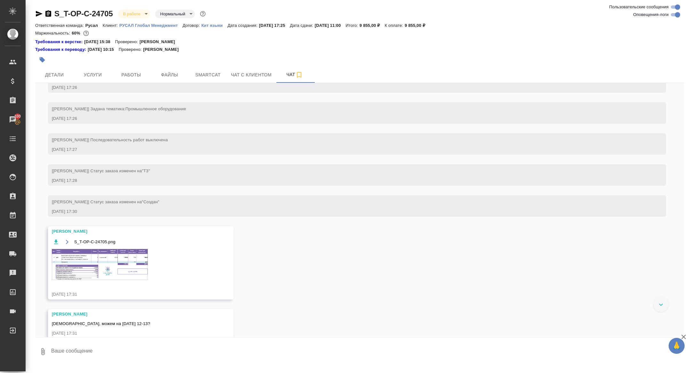
click at [118, 273] on img at bounding box center [100, 264] width 96 height 31
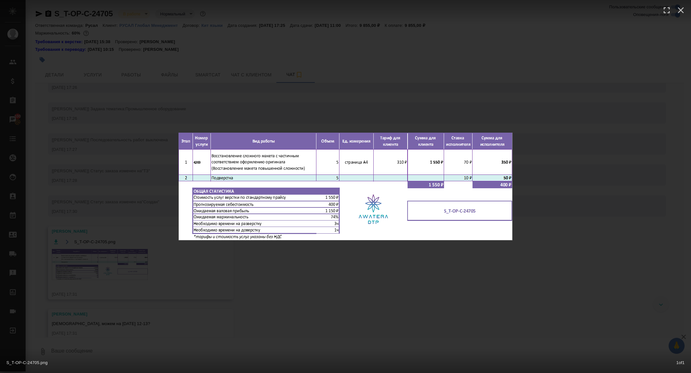
click at [103, 247] on div "S_T-OP-C-24705.png 1 of 1" at bounding box center [345, 186] width 691 height 373
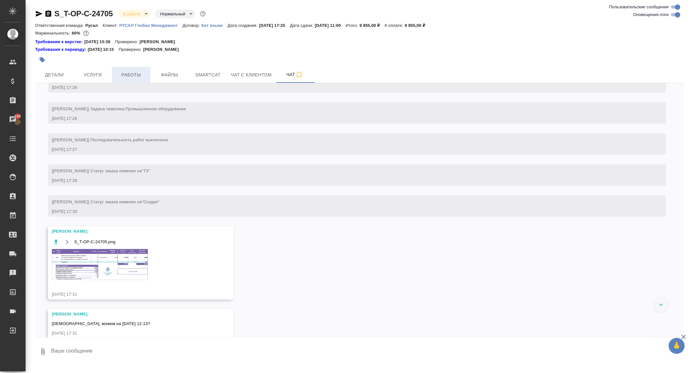
click at [134, 73] on span "Работы" at bounding box center [131, 75] width 31 height 8
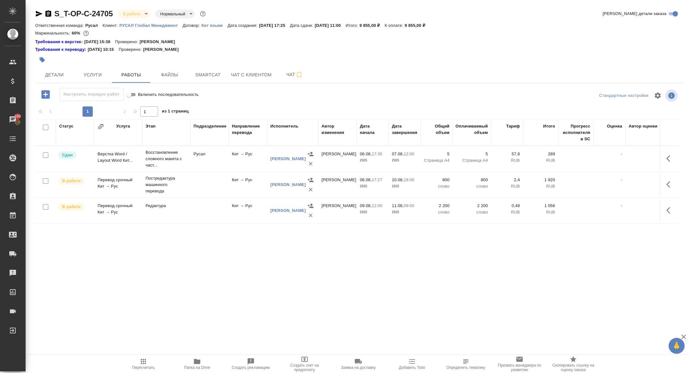
click at [45, 94] on icon "button" at bounding box center [45, 94] width 11 height 11
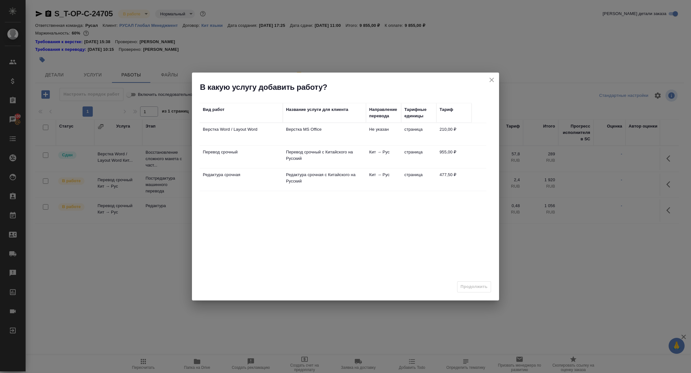
click at [226, 132] on p "Верстка Word / Layout Word" at bounding box center [241, 129] width 77 height 6
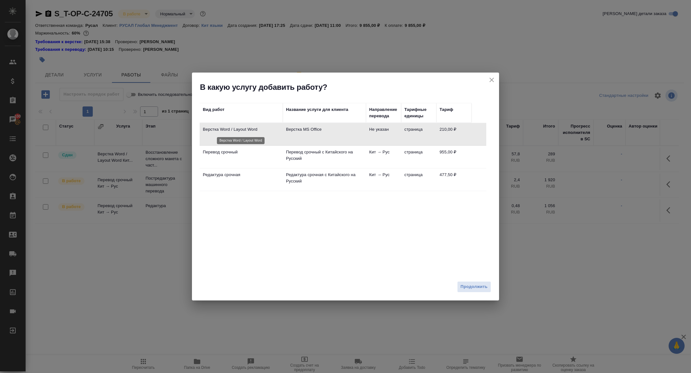
click at [226, 132] on p "Верстка Word / Layout Word" at bounding box center [241, 129] width 77 height 6
click at [231, 138] on td "Верстка Word / Layout Word" at bounding box center [241, 134] width 83 height 22
click at [480, 286] on span "Продолжить" at bounding box center [474, 286] width 27 height 7
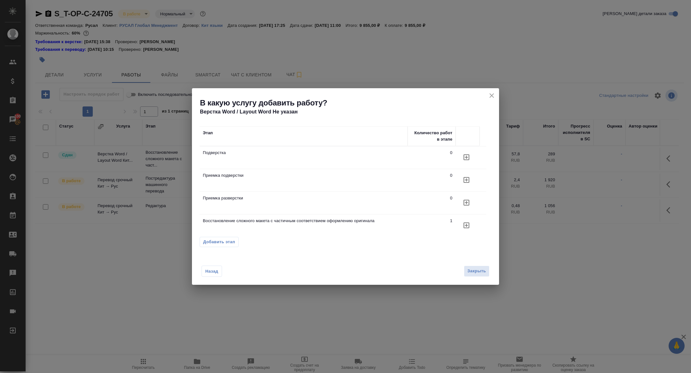
click at [468, 160] on icon "button" at bounding box center [467, 158] width 6 height 6
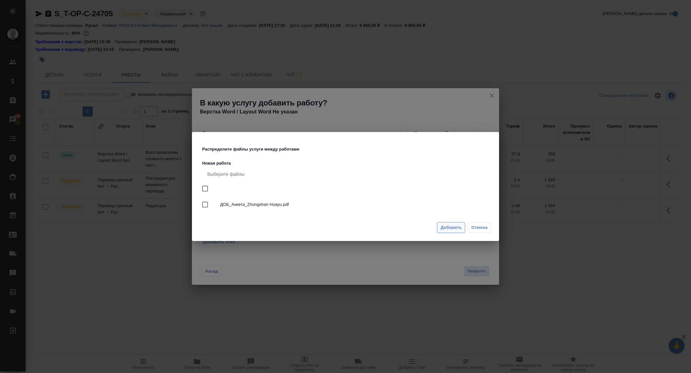
click at [451, 225] on span "Добавить" at bounding box center [450, 227] width 21 height 7
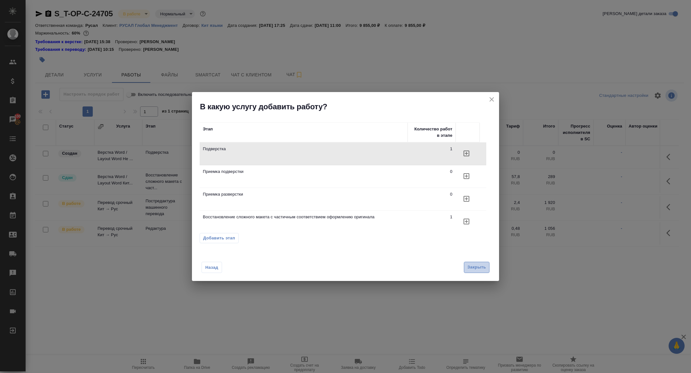
click at [472, 265] on span "Закрыть" at bounding box center [476, 267] width 19 height 7
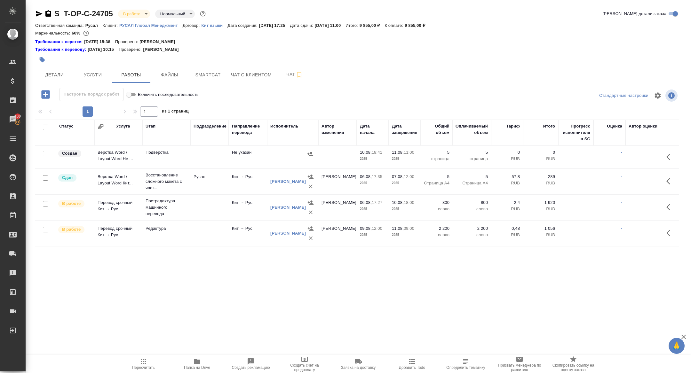
click at [668, 158] on icon "button" at bounding box center [668, 157] width 4 height 6
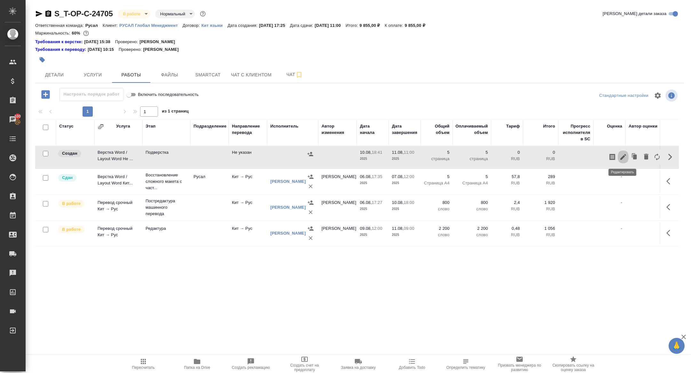
click at [627, 157] on button "button" at bounding box center [623, 156] width 11 height 15
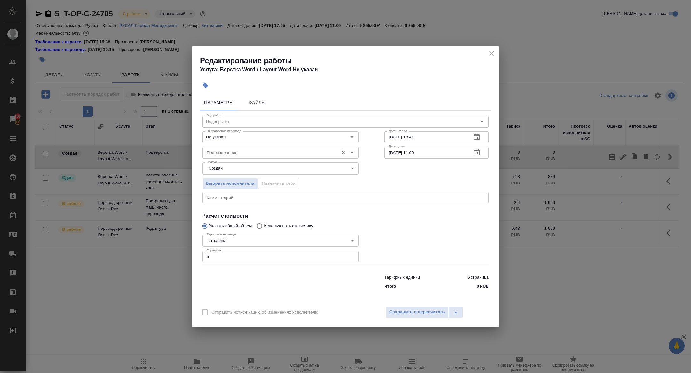
click at [220, 153] on input "Подразделение" at bounding box center [269, 153] width 131 height 8
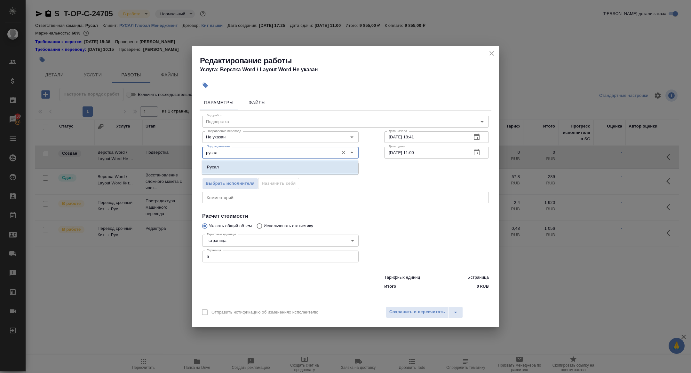
click at [236, 168] on li "Русал" at bounding box center [280, 168] width 156 height 12
type input "Русал"
click at [475, 134] on icon "button" at bounding box center [477, 137] width 6 height 6
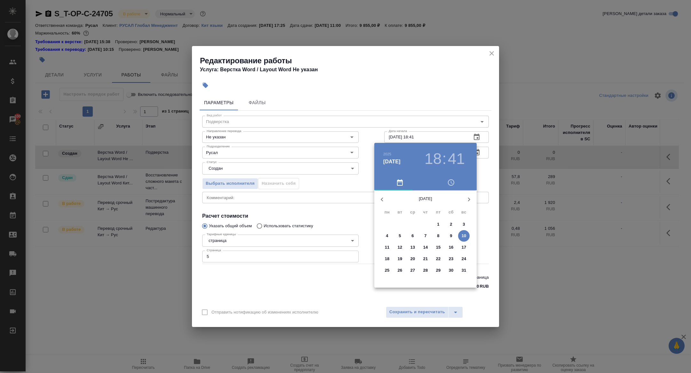
click at [389, 244] on p "11" at bounding box center [387, 247] width 5 height 6
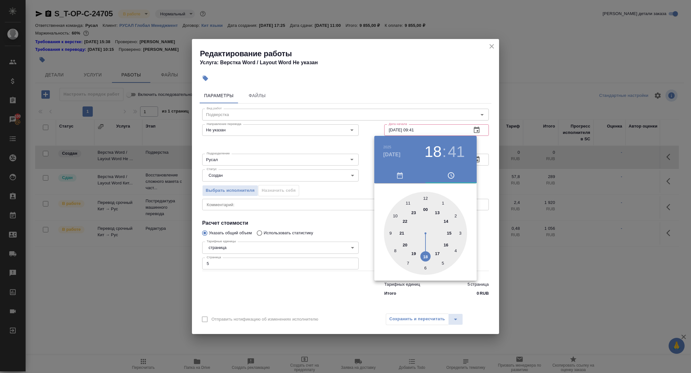
click at [390, 230] on div at bounding box center [425, 233] width 83 height 83
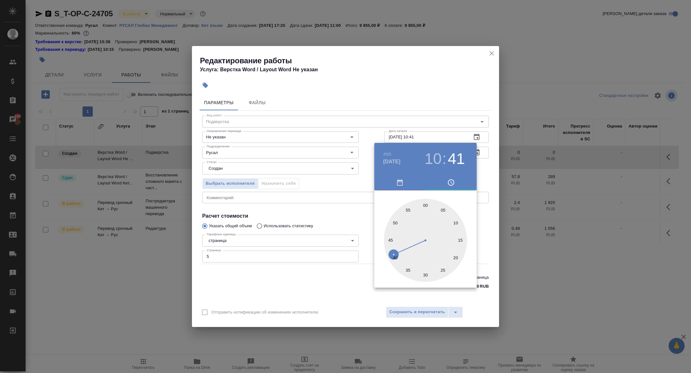
click at [427, 204] on div at bounding box center [425, 240] width 83 height 83
type input "11.08.2025 10:00"
click at [425, 205] on div at bounding box center [425, 240] width 83 height 83
click at [330, 198] on div at bounding box center [345, 186] width 691 height 373
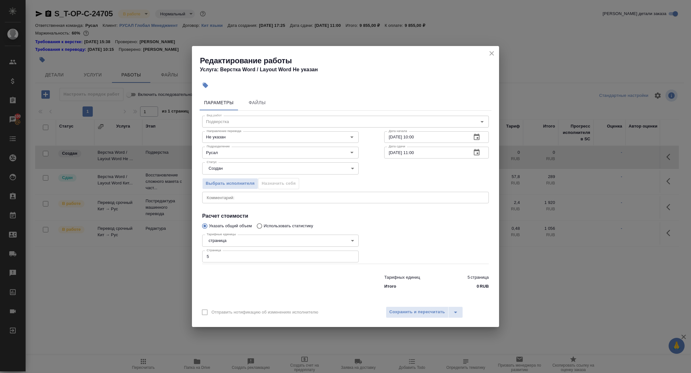
click at [246, 166] on body "🙏 .cls-1 fill:#fff; AWATERA Zhuravleva Alexandra Клиенты Спецификации Заказы 10…" at bounding box center [345, 186] width 691 height 373
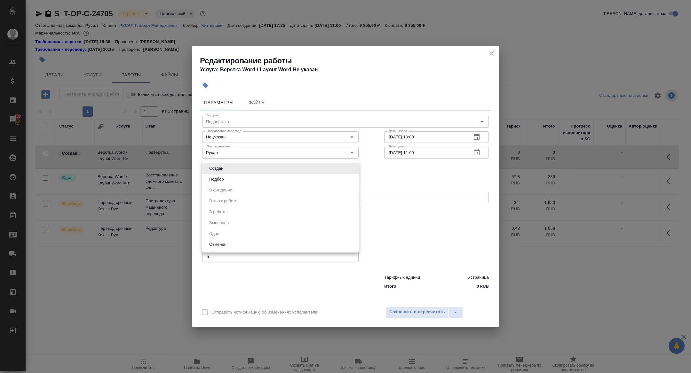
click at [244, 179] on li "Подбор" at bounding box center [280, 179] width 156 height 11
type input "recruiting"
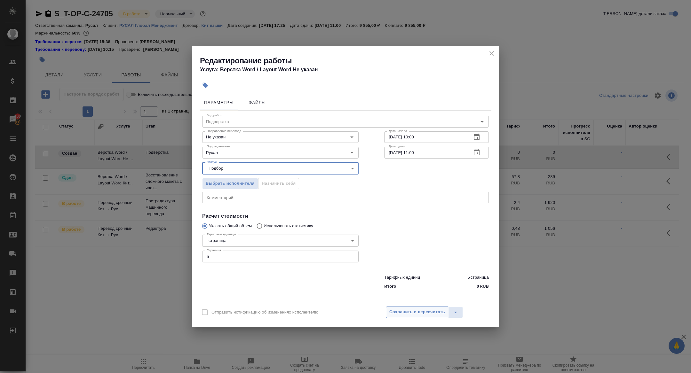
click at [405, 312] on span "Сохранить и пересчитать" at bounding box center [417, 312] width 56 height 7
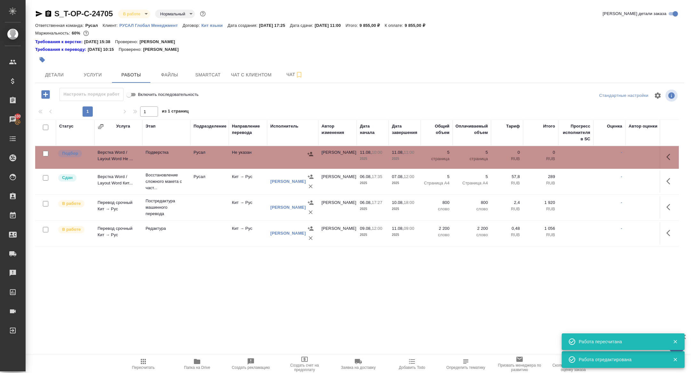
click at [670, 152] on button "button" at bounding box center [670, 156] width 15 height 15
click at [621, 157] on icon "button" at bounding box center [623, 157] width 8 height 8
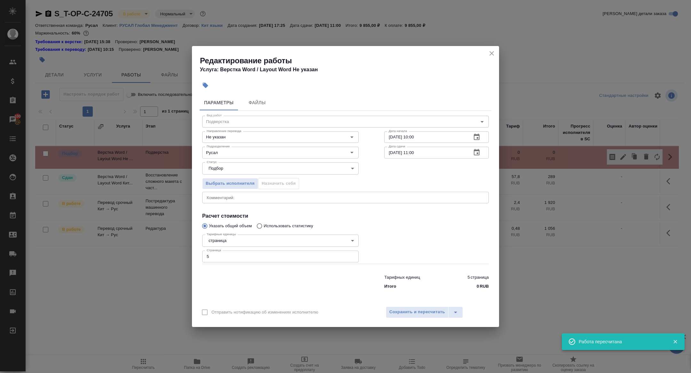
click at [476, 142] on button "button" at bounding box center [476, 137] width 15 height 15
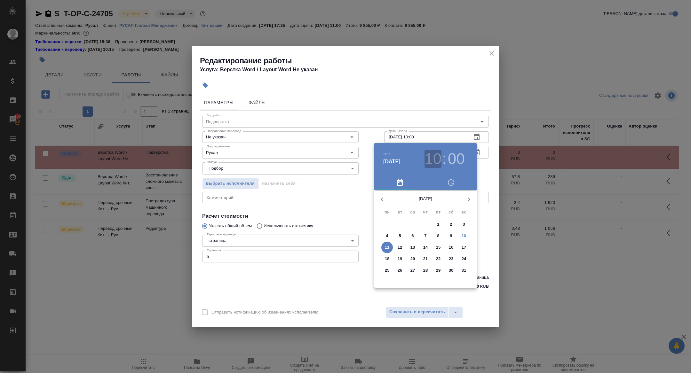
click at [428, 160] on h3 "10" at bounding box center [432, 159] width 17 height 18
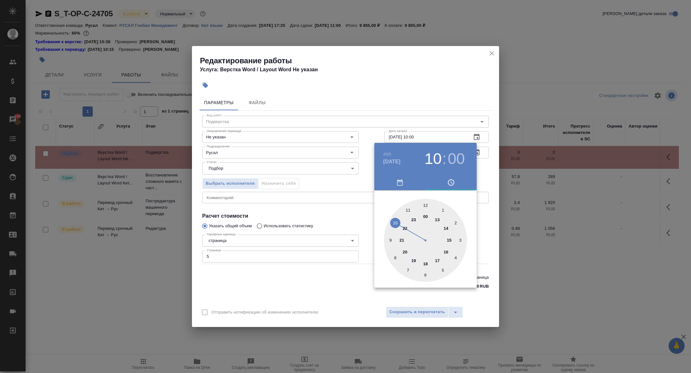
click at [390, 237] on div at bounding box center [425, 240] width 83 height 83
type input "[DATE] 09:00"
click at [332, 196] on div at bounding box center [345, 186] width 691 height 373
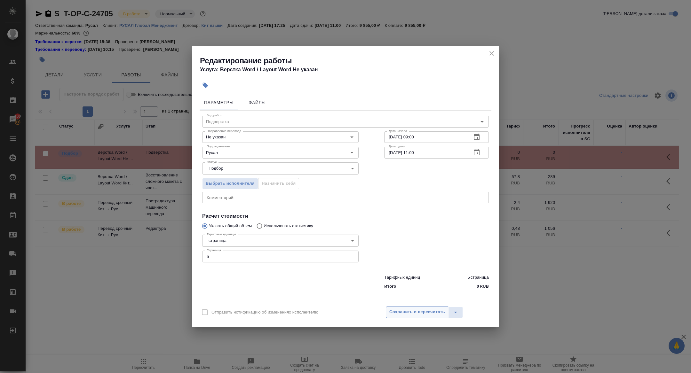
click at [408, 312] on span "Сохранить и пересчитать" at bounding box center [417, 312] width 56 height 7
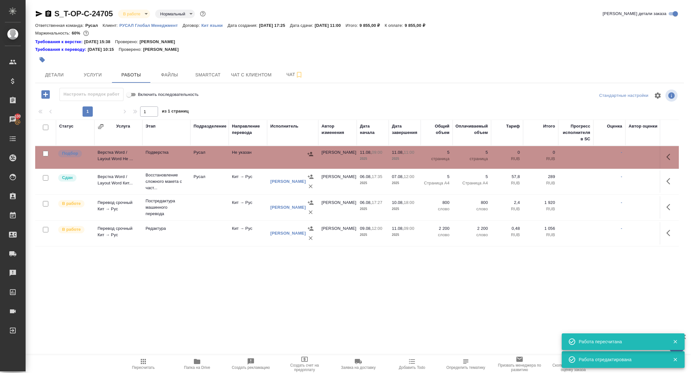
click at [114, 160] on td "Верстка Word / Layout Word Не ..." at bounding box center [118, 157] width 48 height 22
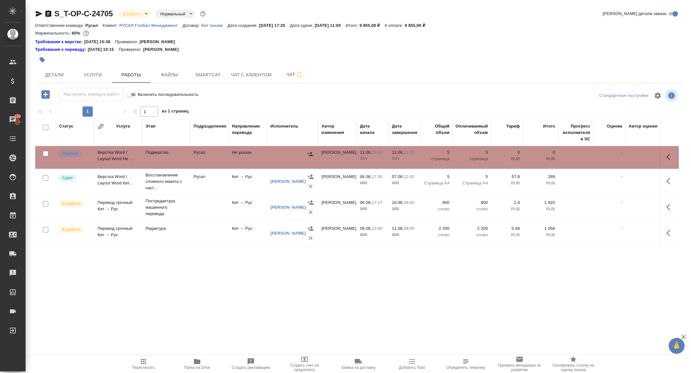
click at [40, 13] on icon "button" at bounding box center [39, 14] width 7 height 6
click at [40, 17] on icon "button" at bounding box center [39, 14] width 8 height 8
click at [62, 76] on span "Детали" at bounding box center [54, 75] width 31 height 8
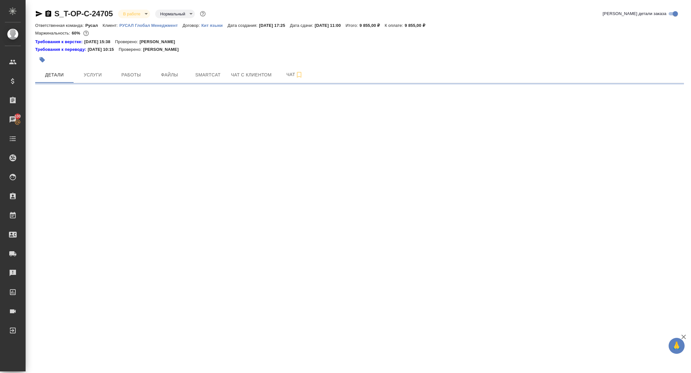
select select "RU"
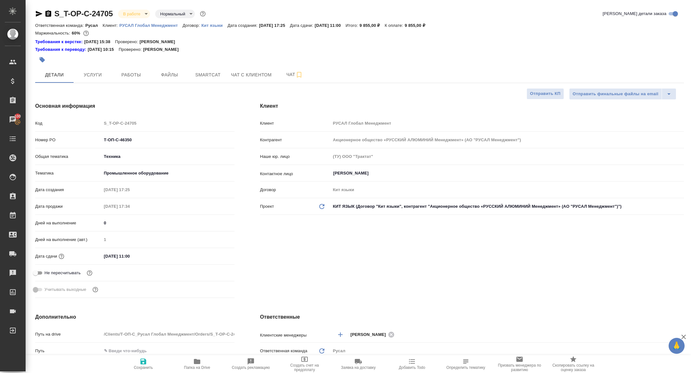
type textarea "x"
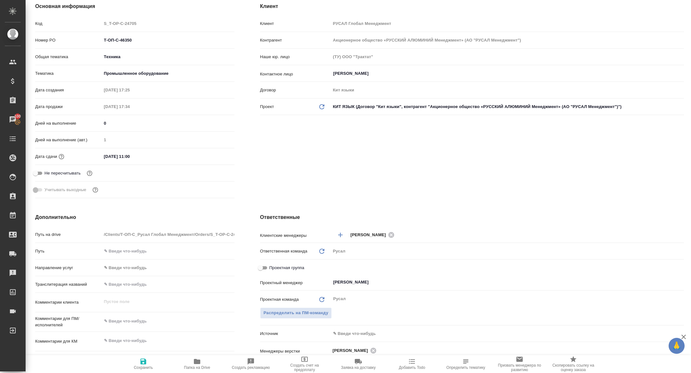
scroll to position [255, 0]
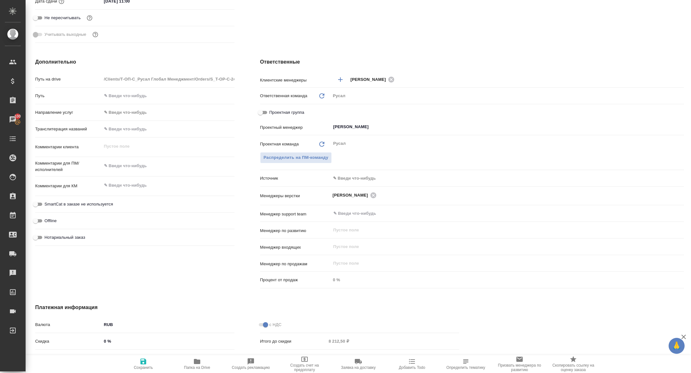
click at [261, 112] on input "Проектная группа" at bounding box center [260, 113] width 23 height 8
checkbox input "true"
type textarea "x"
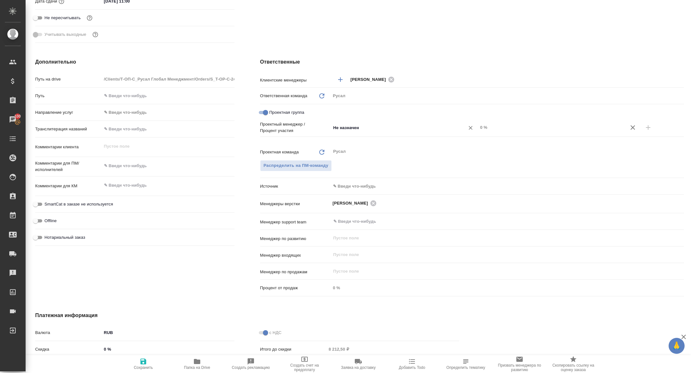
click at [354, 129] on input "Не назначен" at bounding box center [394, 128] width 122 height 8
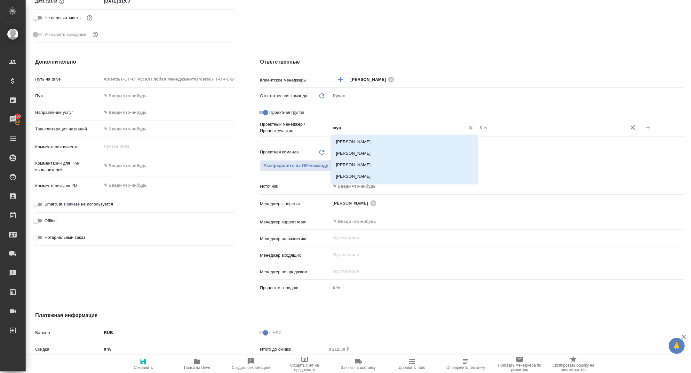
type input "жура"
click at [376, 155] on li "[PERSON_NAME]" at bounding box center [404, 154] width 147 height 12
type textarea "x"
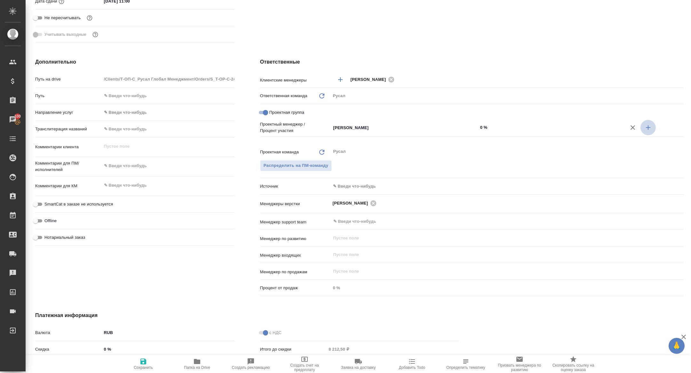
click at [650, 130] on icon "button" at bounding box center [648, 128] width 8 height 8
type textarea "x"
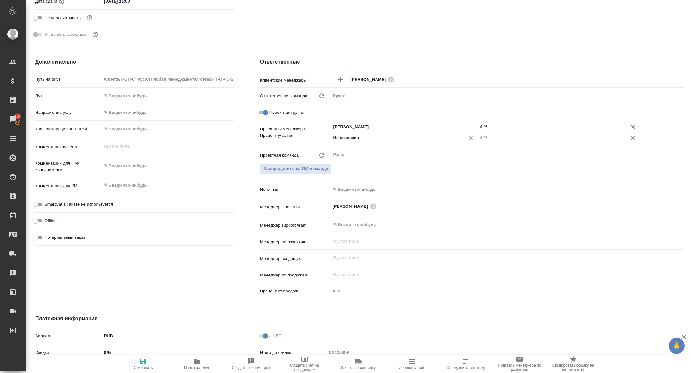
click at [368, 139] on input "Не назначен" at bounding box center [394, 138] width 122 height 8
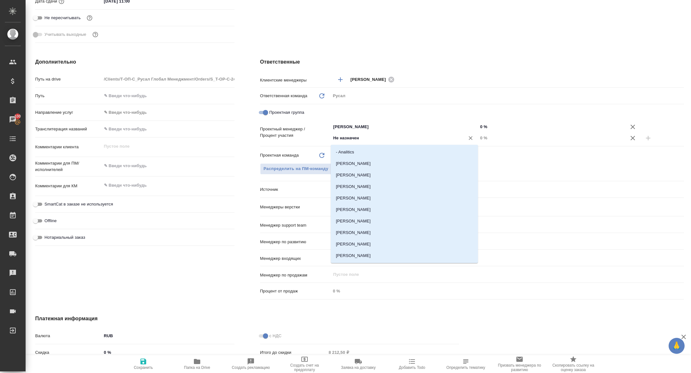
type input "з"
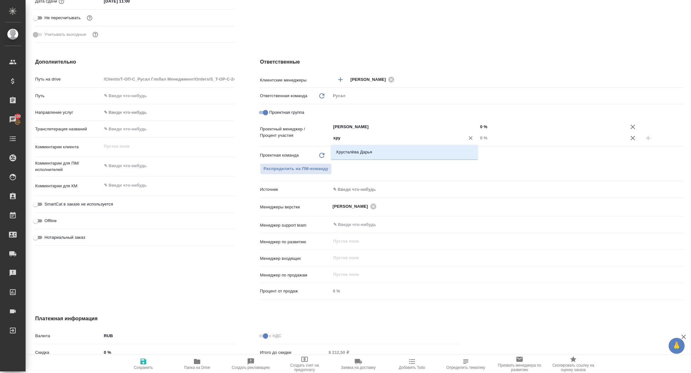
type input "хрус"
click at [373, 155] on li "Хрусталёва Дарья" at bounding box center [404, 153] width 147 height 12
type textarea "x"
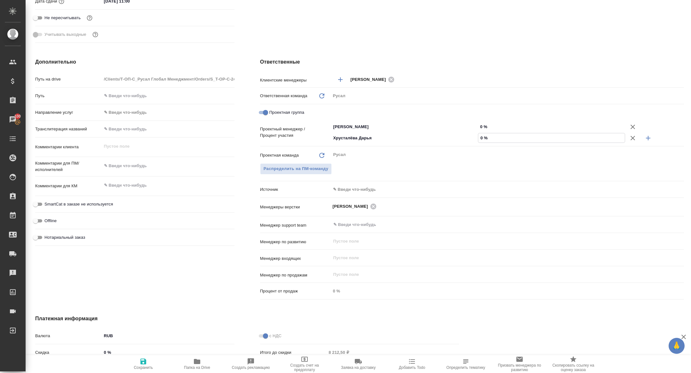
click at [480, 138] on input "0 %" at bounding box center [551, 137] width 147 height 9
type input "20 %"
type textarea "x"
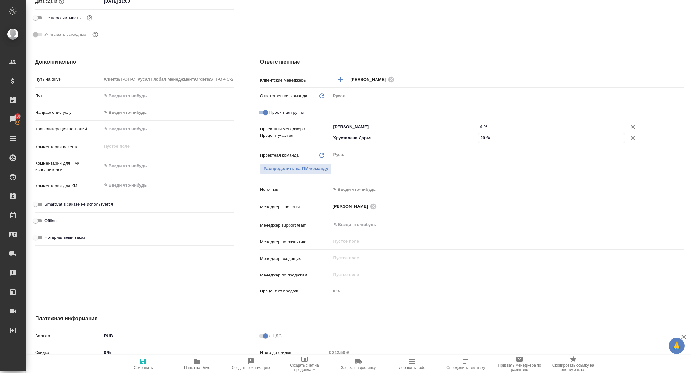
type input "20 %"
click at [480, 127] on input "0 %" at bounding box center [551, 126] width 147 height 9
type textarea "x"
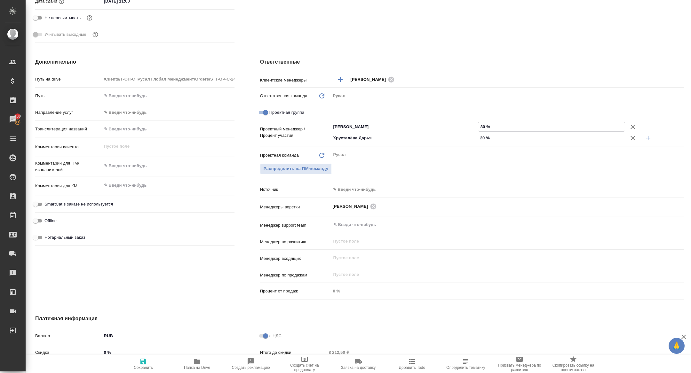
type input "80 %"
click at [130, 355] on input "0 %" at bounding box center [168, 352] width 132 height 9
click at [139, 366] on span "Сохранить" at bounding box center [143, 368] width 19 height 4
type textarea "x"
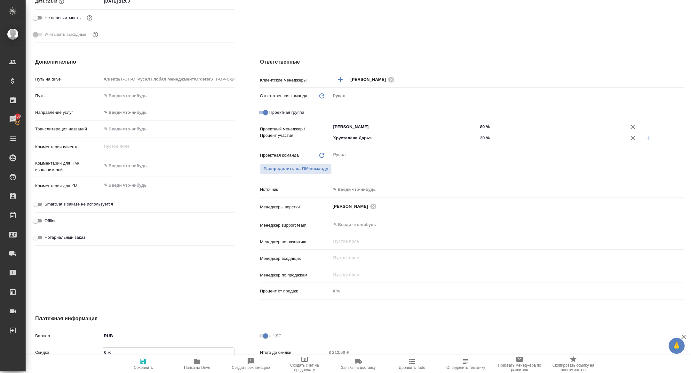
type textarea "x"
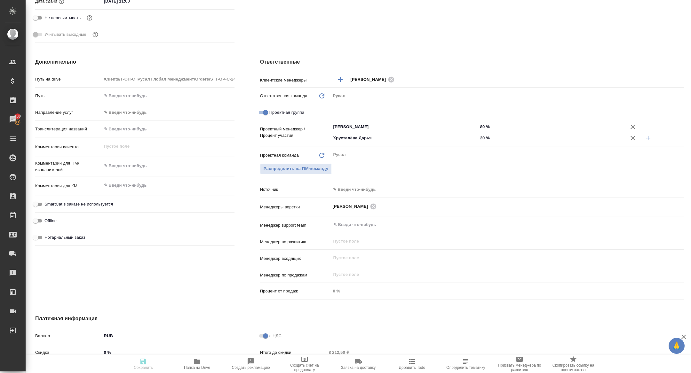
type textarea "x"
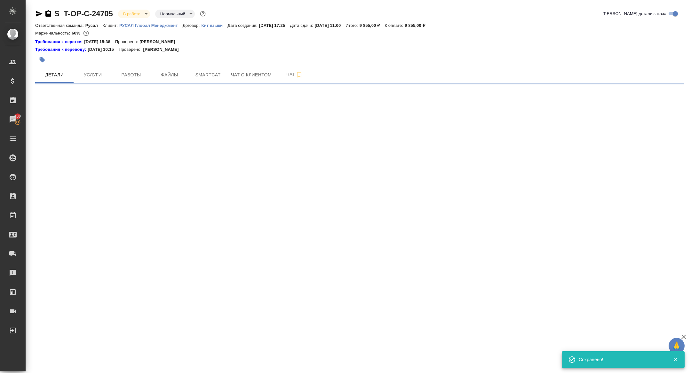
scroll to position [0, 0]
select select "RU"
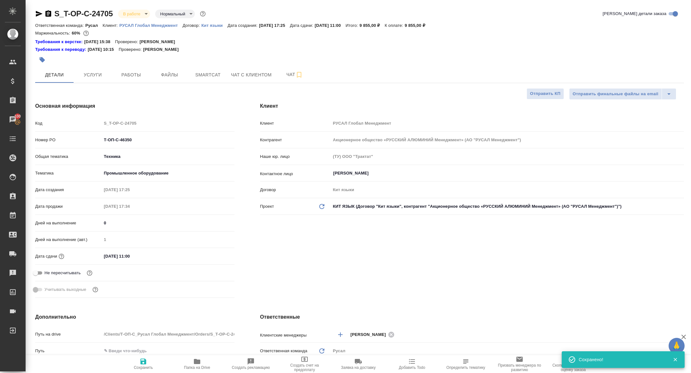
type textarea "x"
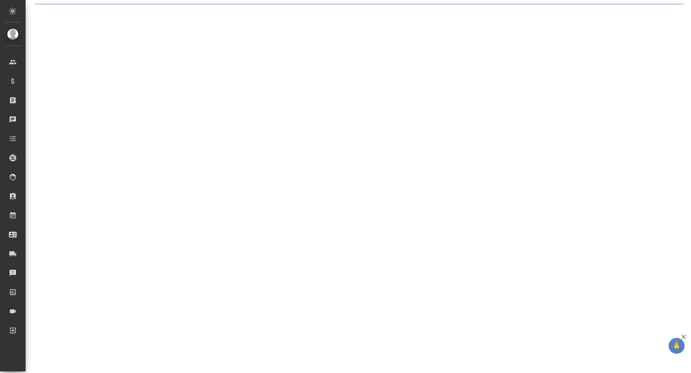
select select "RU"
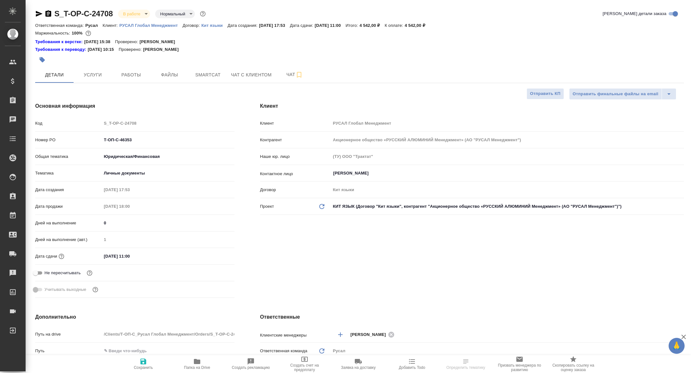
type textarea "x"
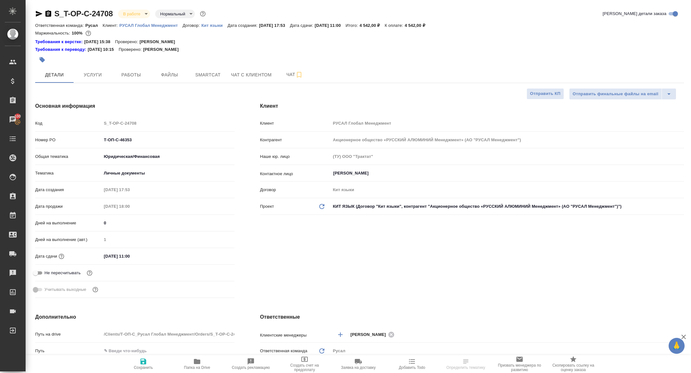
type textarea "x"
click at [132, 78] on span "Работы" at bounding box center [131, 75] width 31 height 8
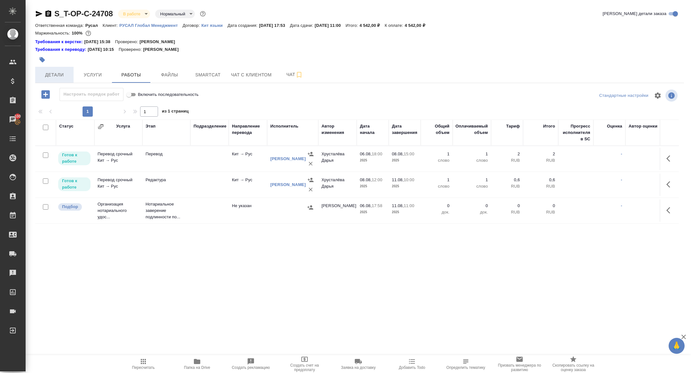
click at [54, 77] on span "Детали" at bounding box center [54, 75] width 31 height 8
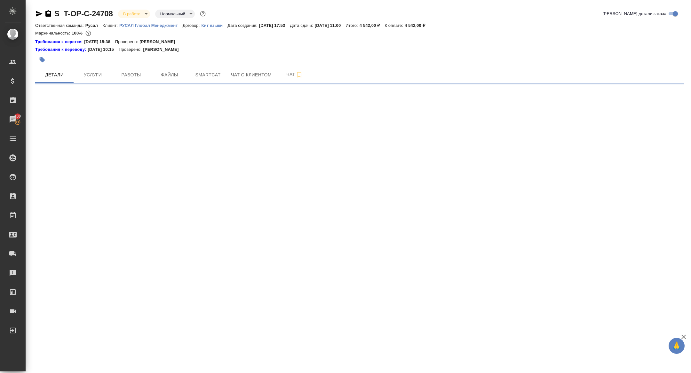
select select "RU"
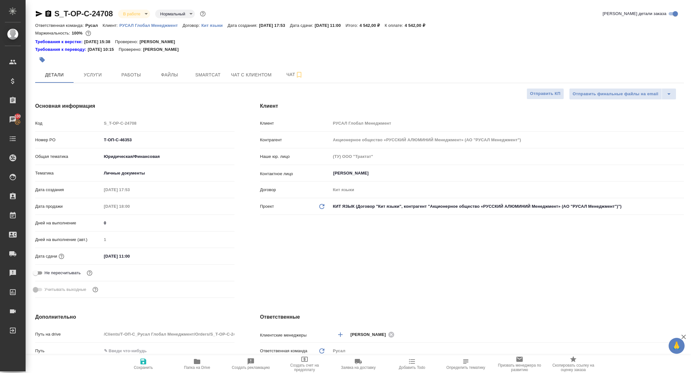
type textarea "x"
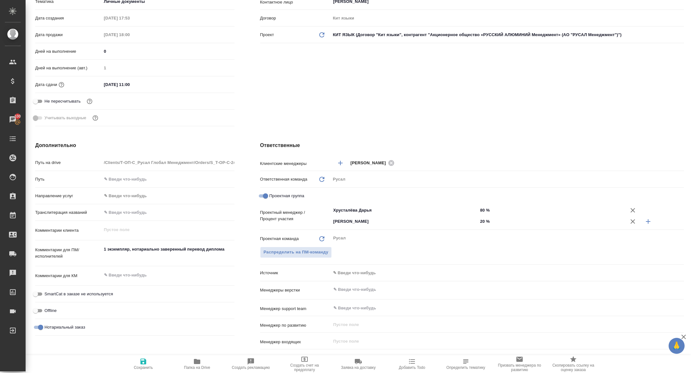
scroll to position [166, 0]
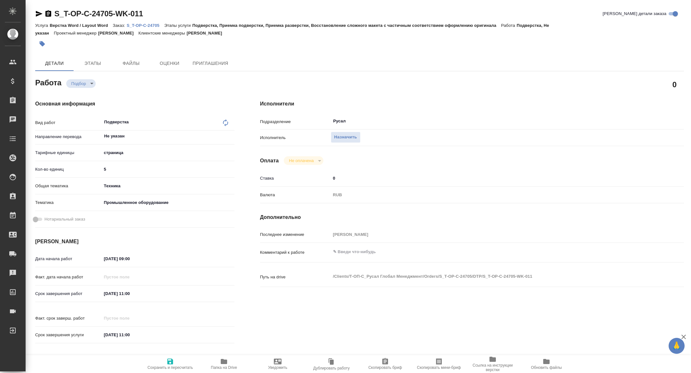
type textarea "x"
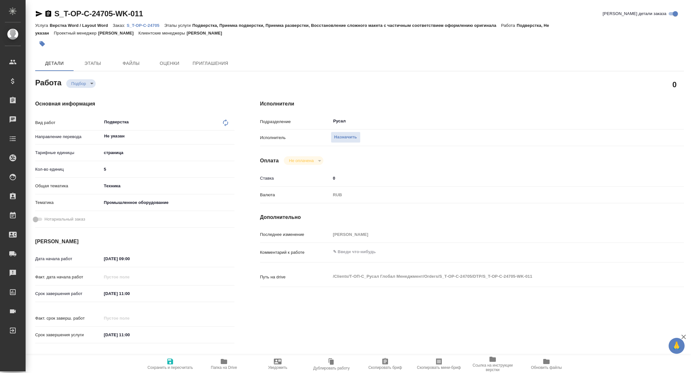
type textarea "x"
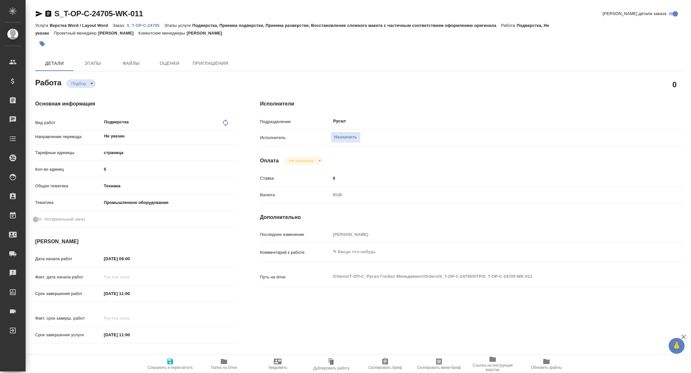
type textarea "x"
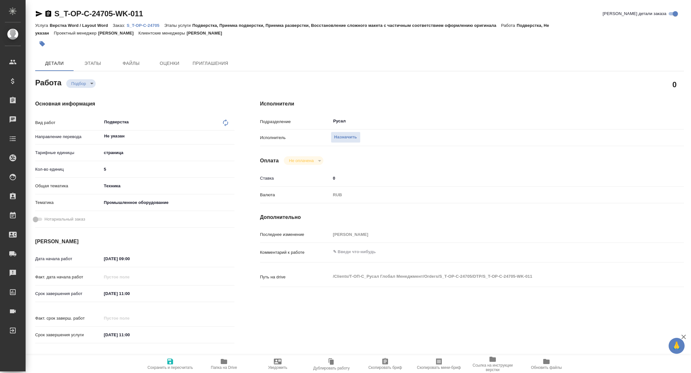
type textarea "x"
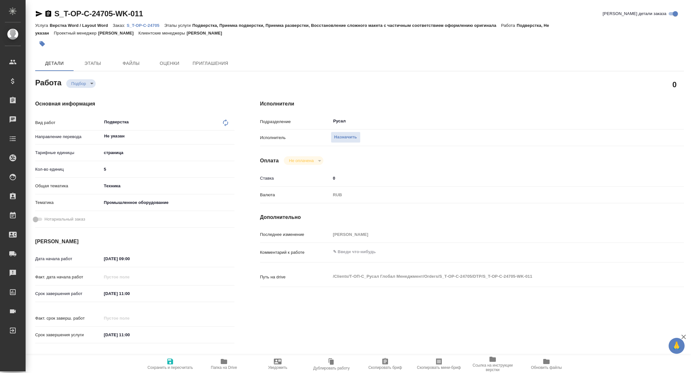
type textarea "x"
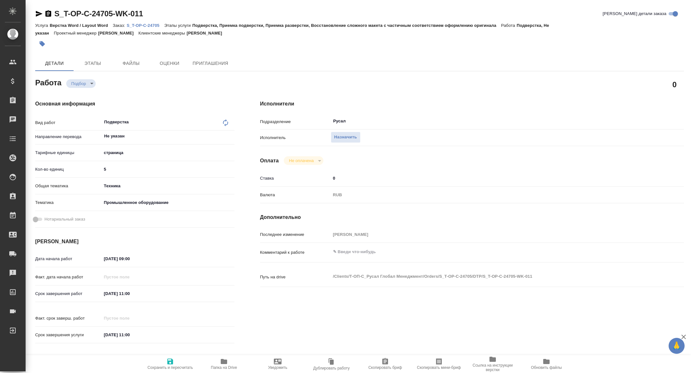
click at [443, 366] on span "Скопировать мини-бриф" at bounding box center [439, 368] width 44 height 4
type textarea "x"
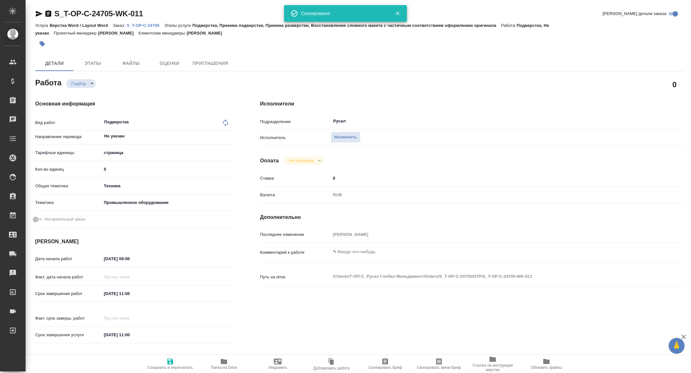
type textarea "x"
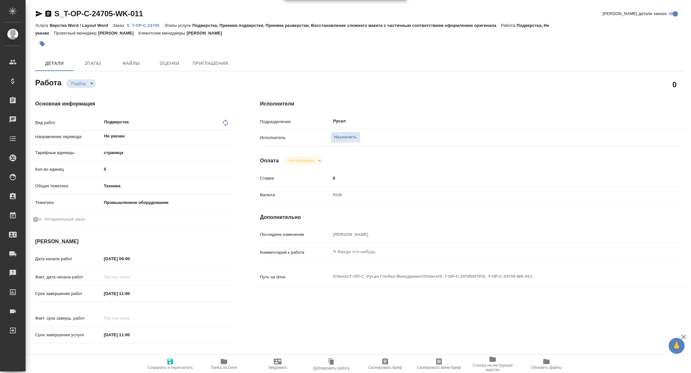
type textarea "x"
click at [40, 16] on icon "button" at bounding box center [39, 14] width 8 height 8
